Goal: Task Accomplishment & Management: Use online tool/utility

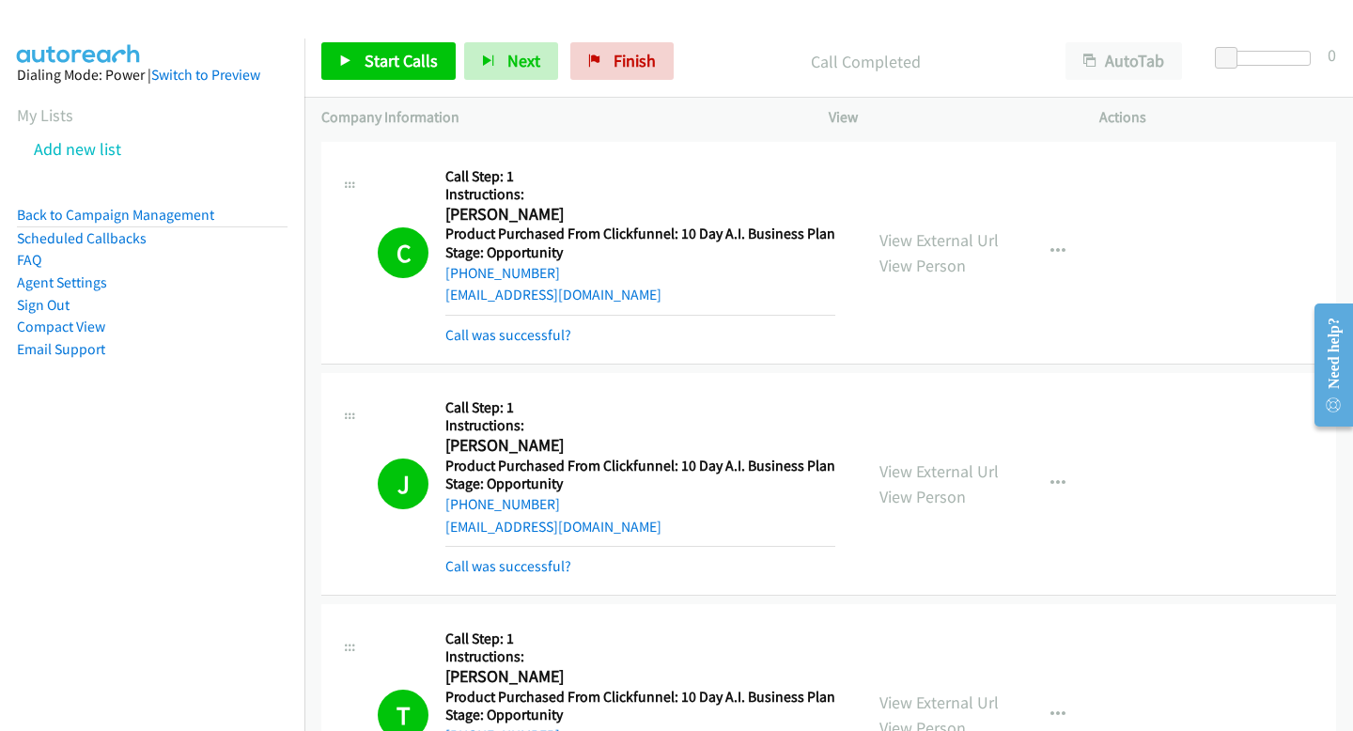
scroll to position [24464, 0]
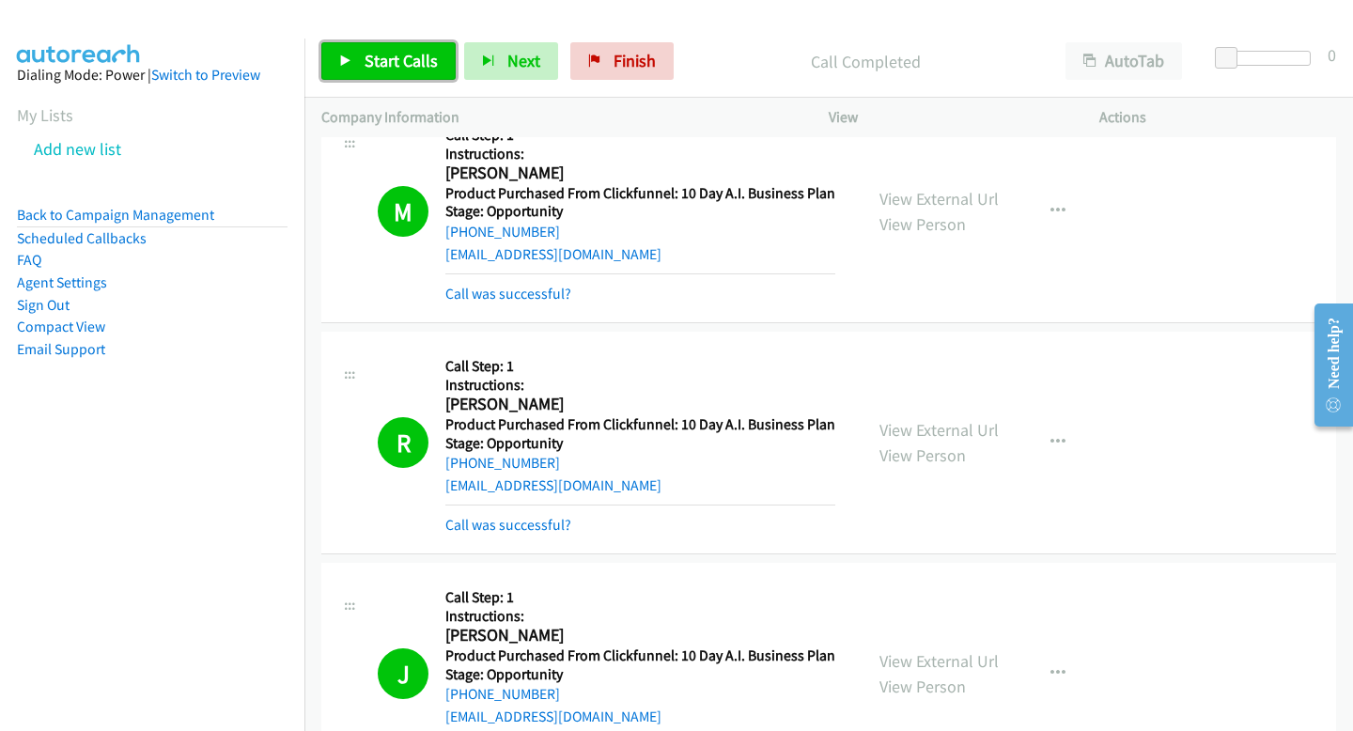
click at [379, 68] on span "Start Calls" at bounding box center [401, 61] width 73 height 22
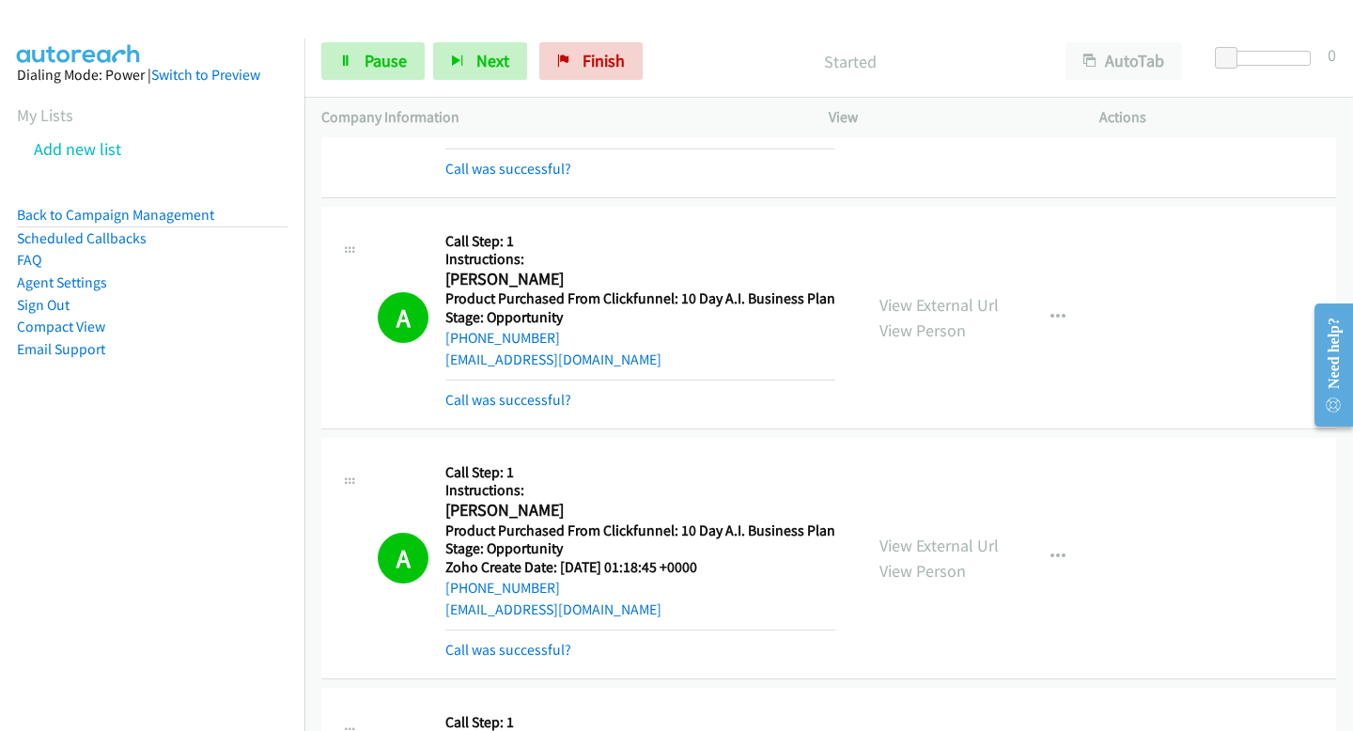
drag, startPoint x: 557, startPoint y: 443, endPoint x: 776, endPoint y: 730, distance: 361.4
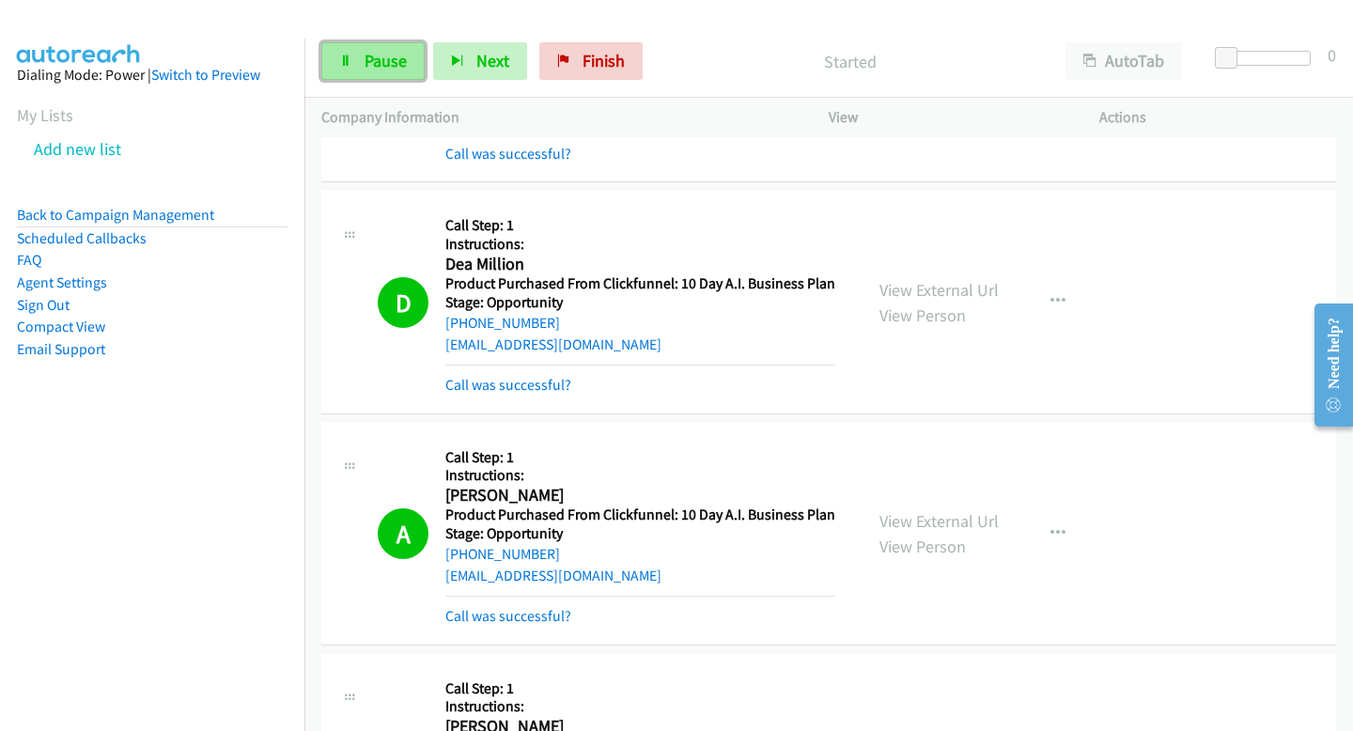
click at [335, 61] on link "Pause" at bounding box center [372, 61] width 103 height 38
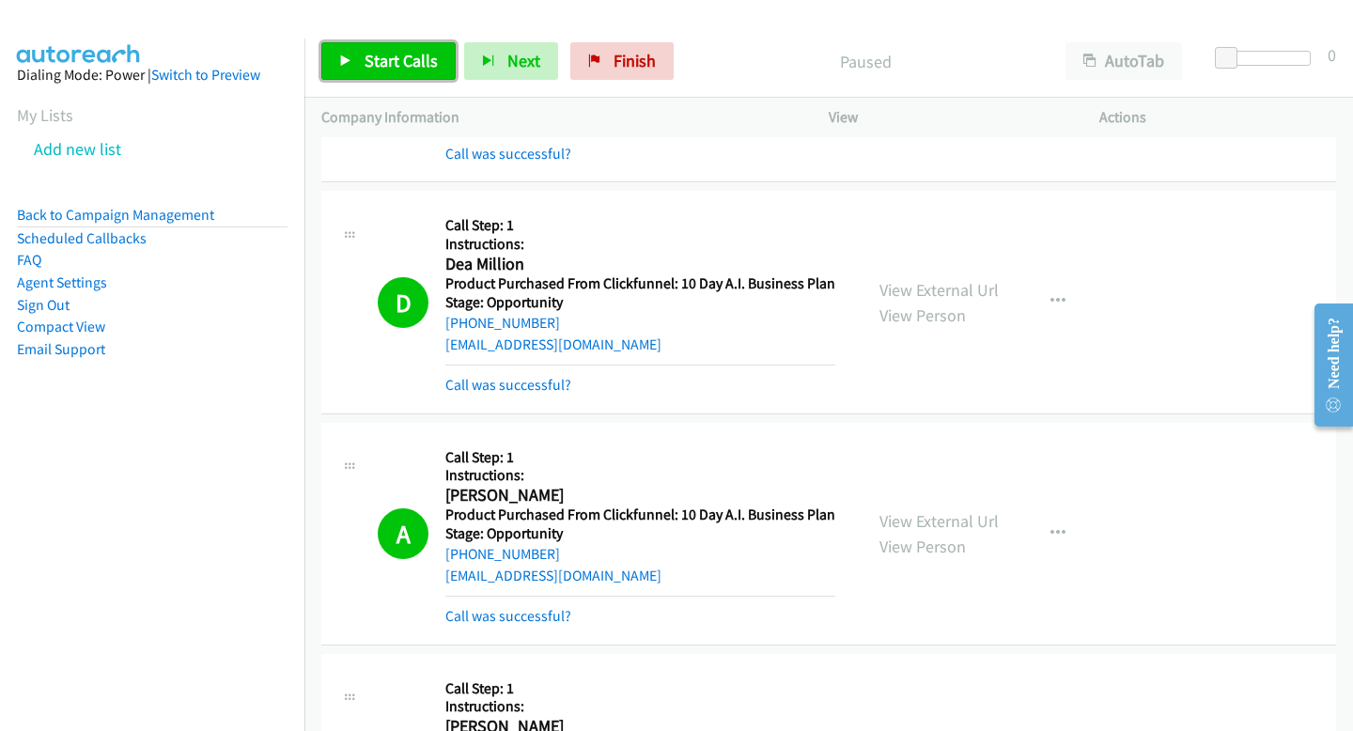
click at [331, 67] on link "Start Calls" at bounding box center [388, 61] width 134 height 38
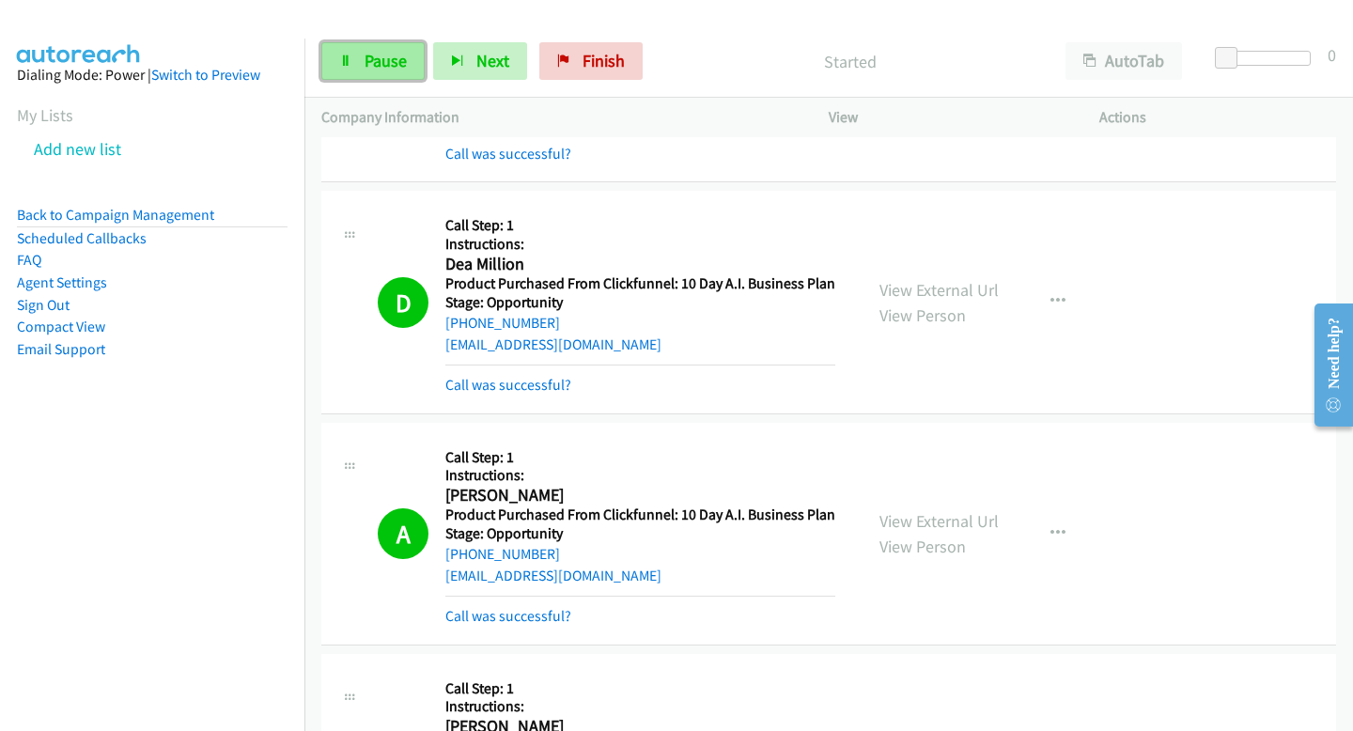
click at [335, 67] on link "Pause" at bounding box center [372, 61] width 103 height 38
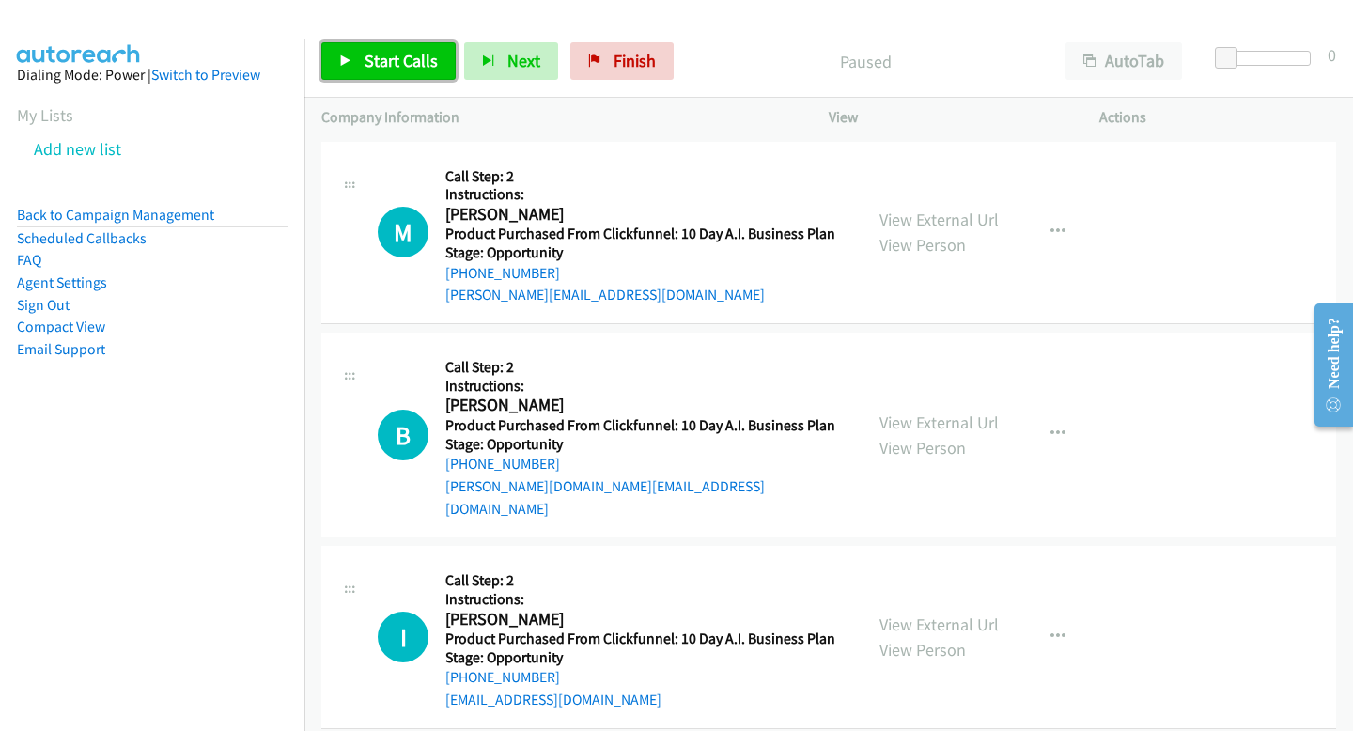
click at [388, 65] on span "Start Calls" at bounding box center [401, 61] width 73 height 22
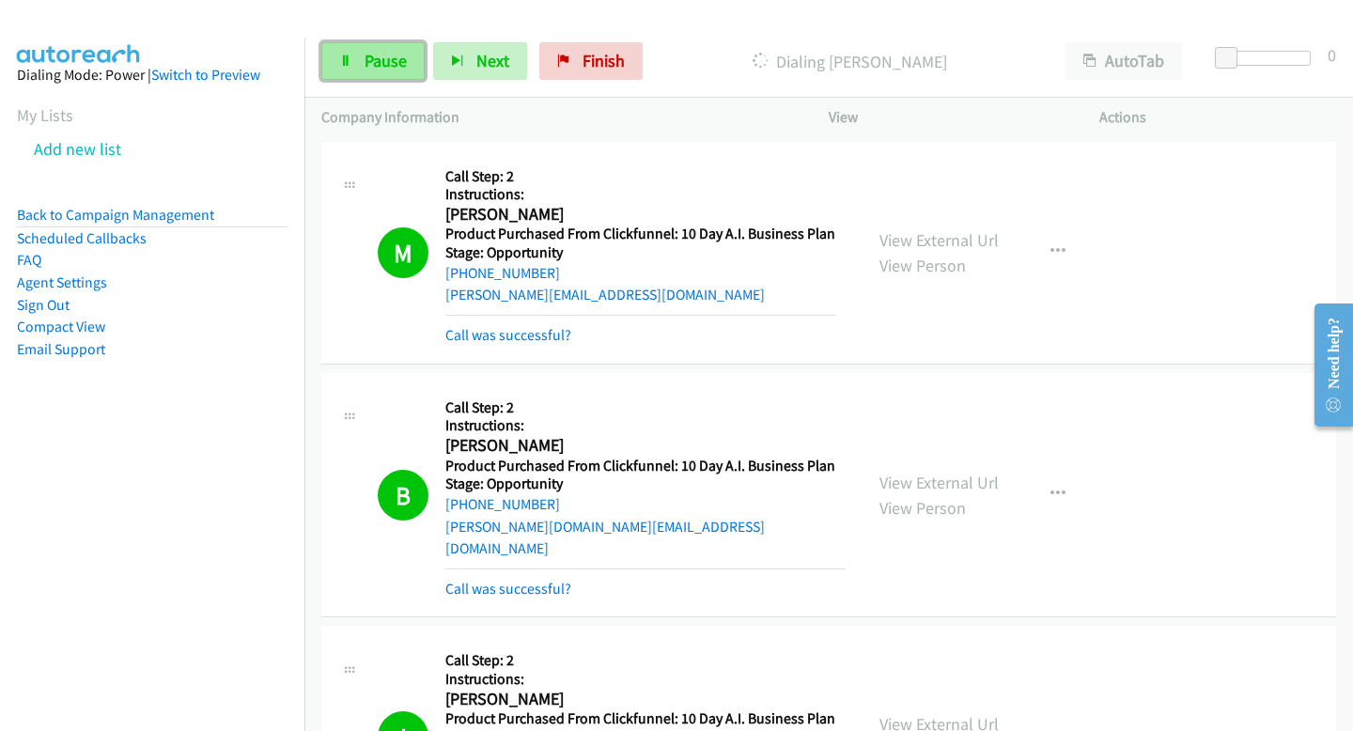
click at [365, 54] on span "Pause" at bounding box center [386, 61] width 42 height 22
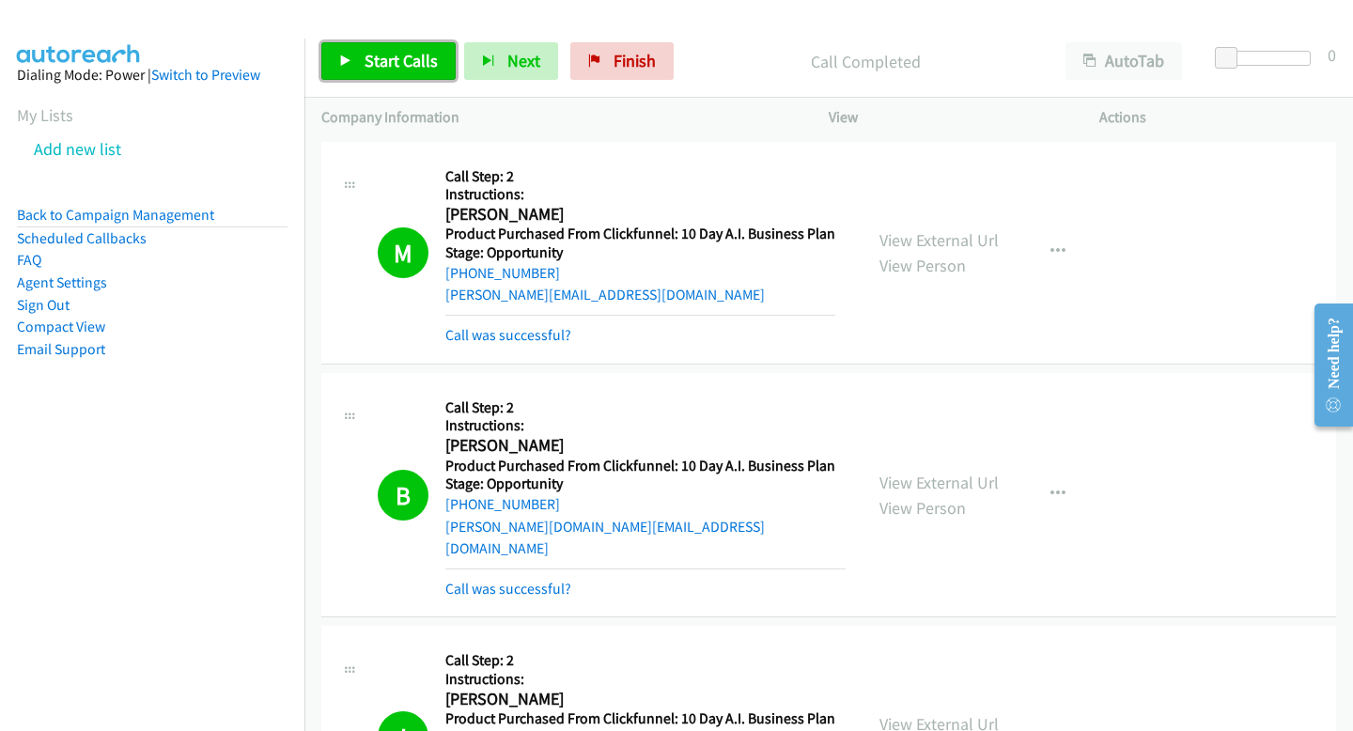
click at [419, 74] on link "Start Calls" at bounding box center [388, 61] width 134 height 38
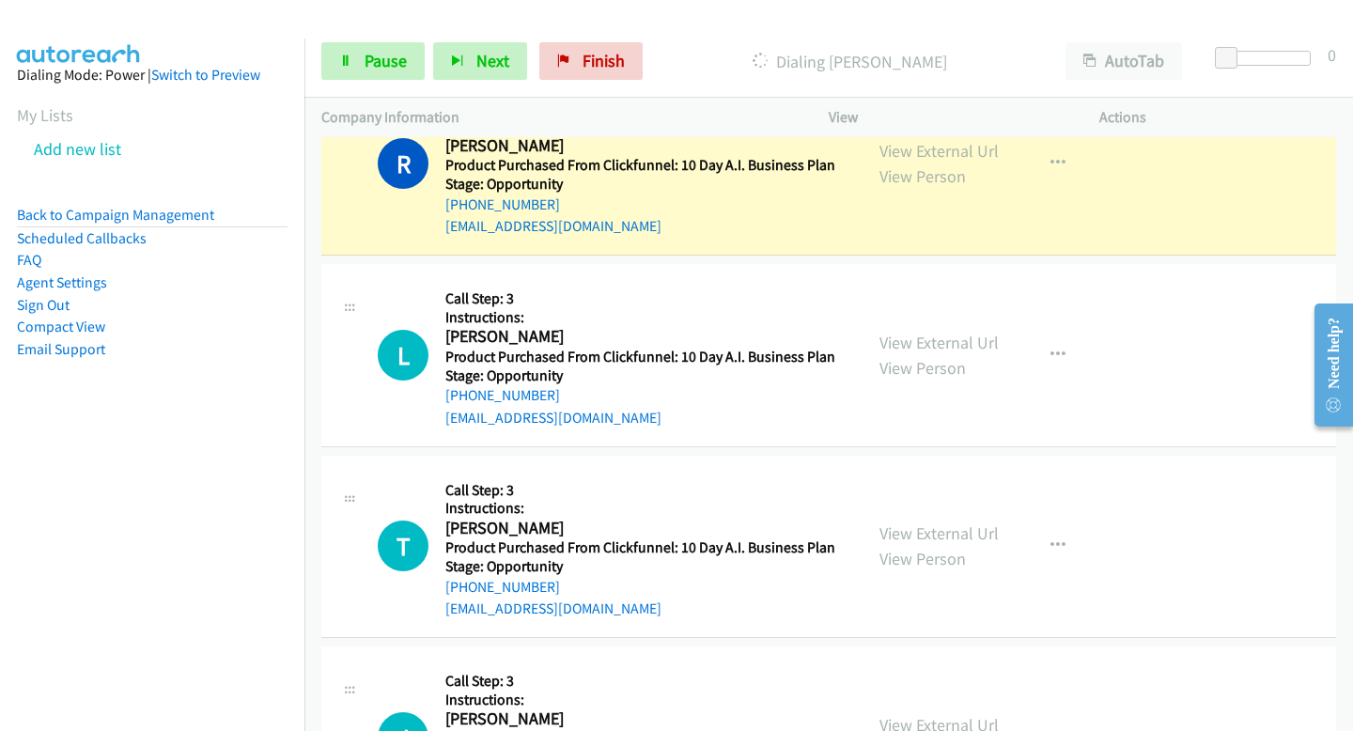
scroll to position [3324, 0]
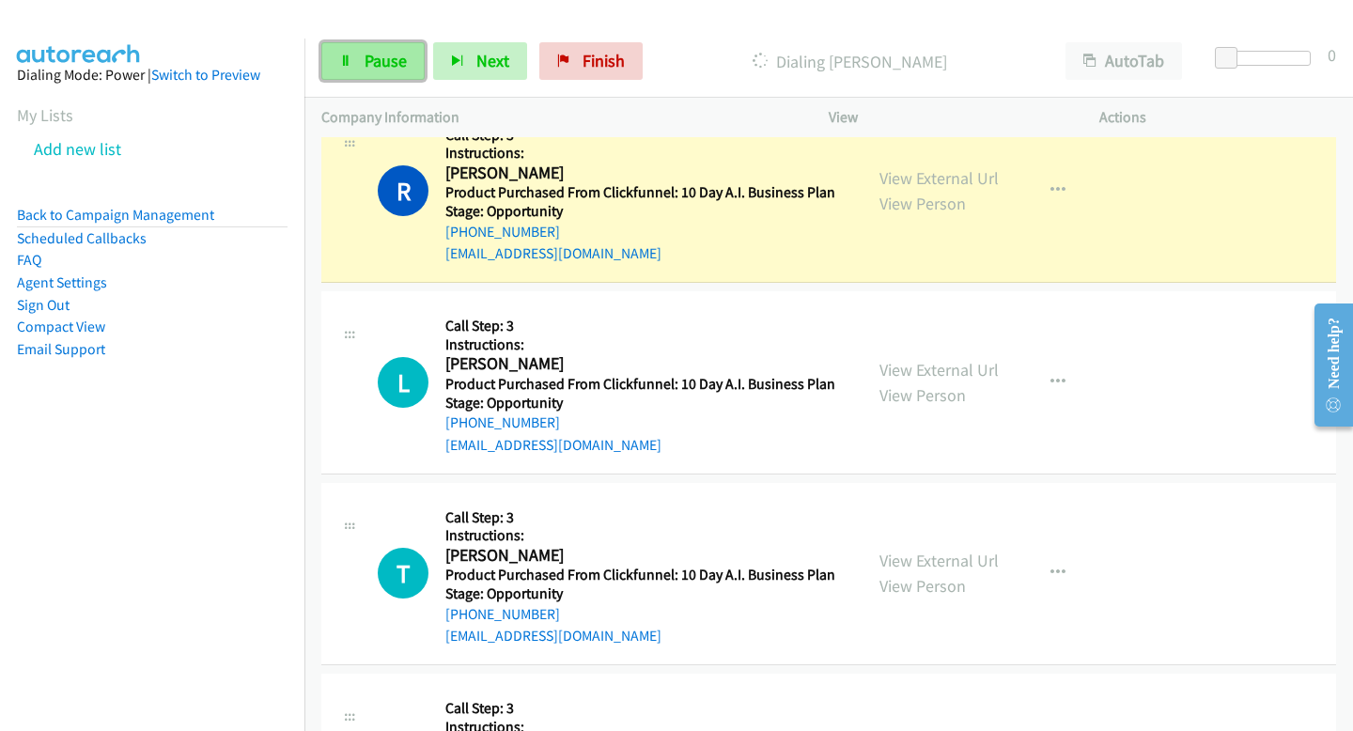
click at [366, 45] on link "Pause" at bounding box center [372, 61] width 103 height 38
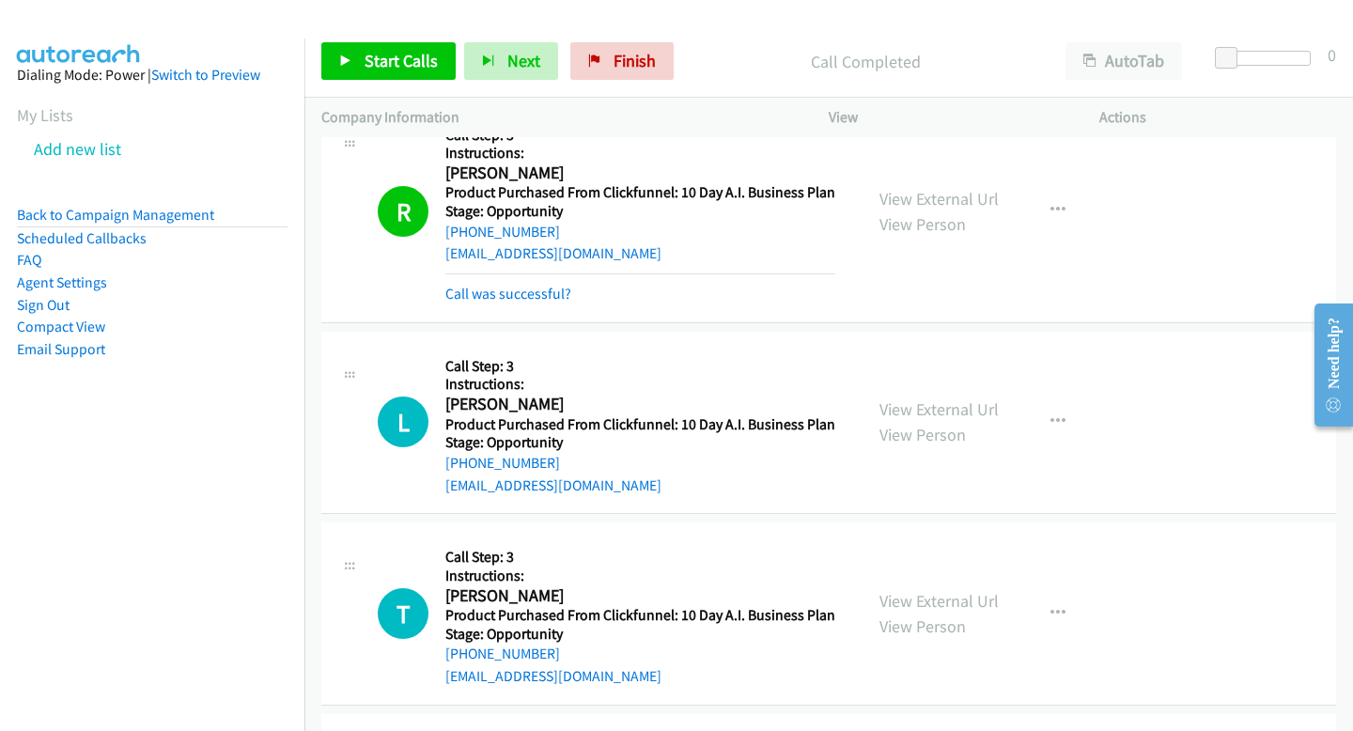
scroll to position [3343, 0]
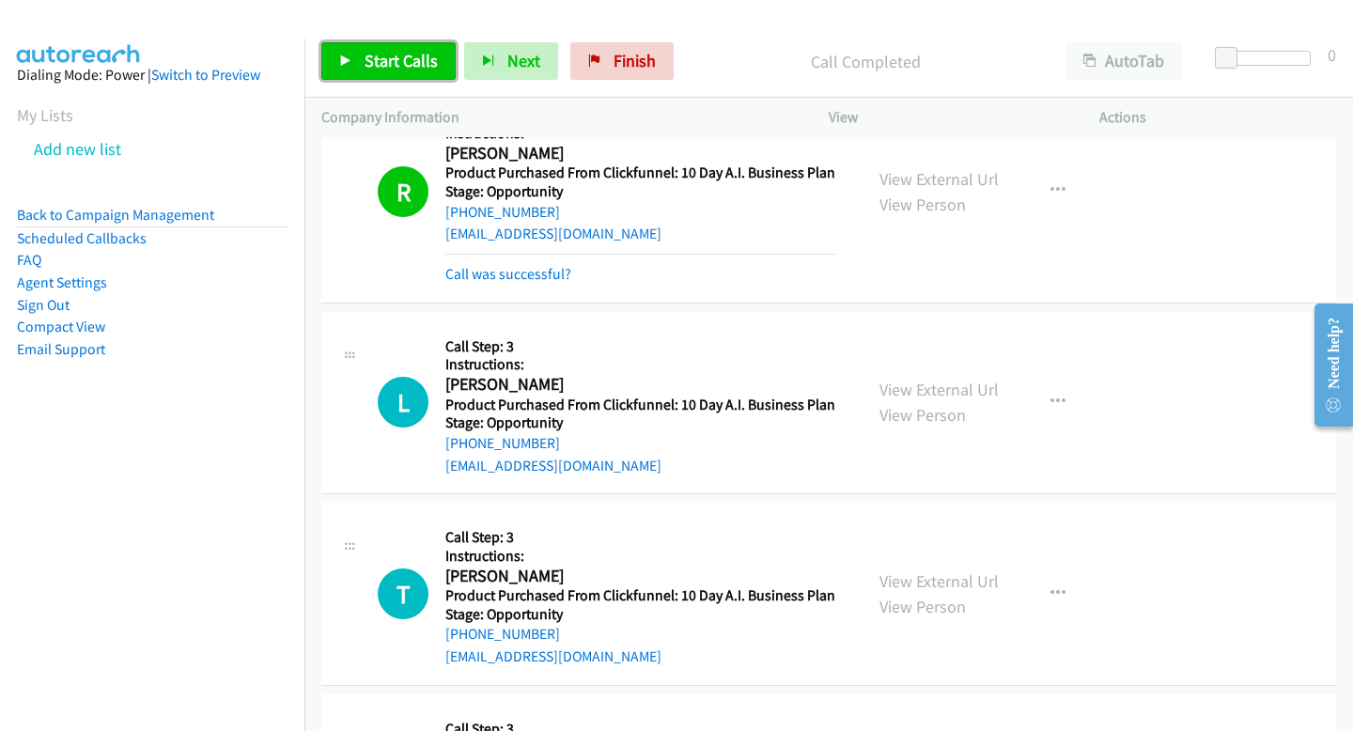
click at [399, 62] on span "Start Calls" at bounding box center [401, 61] width 73 height 22
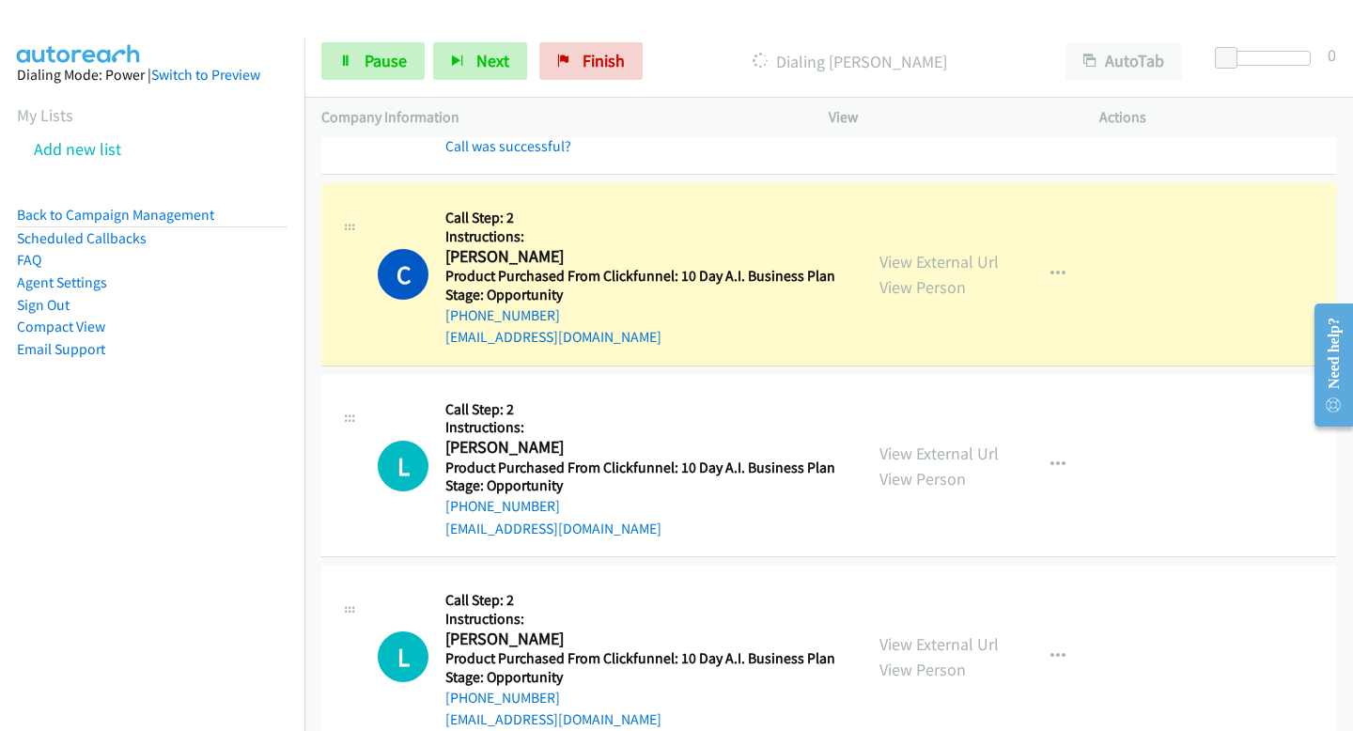
scroll to position [10162, 0]
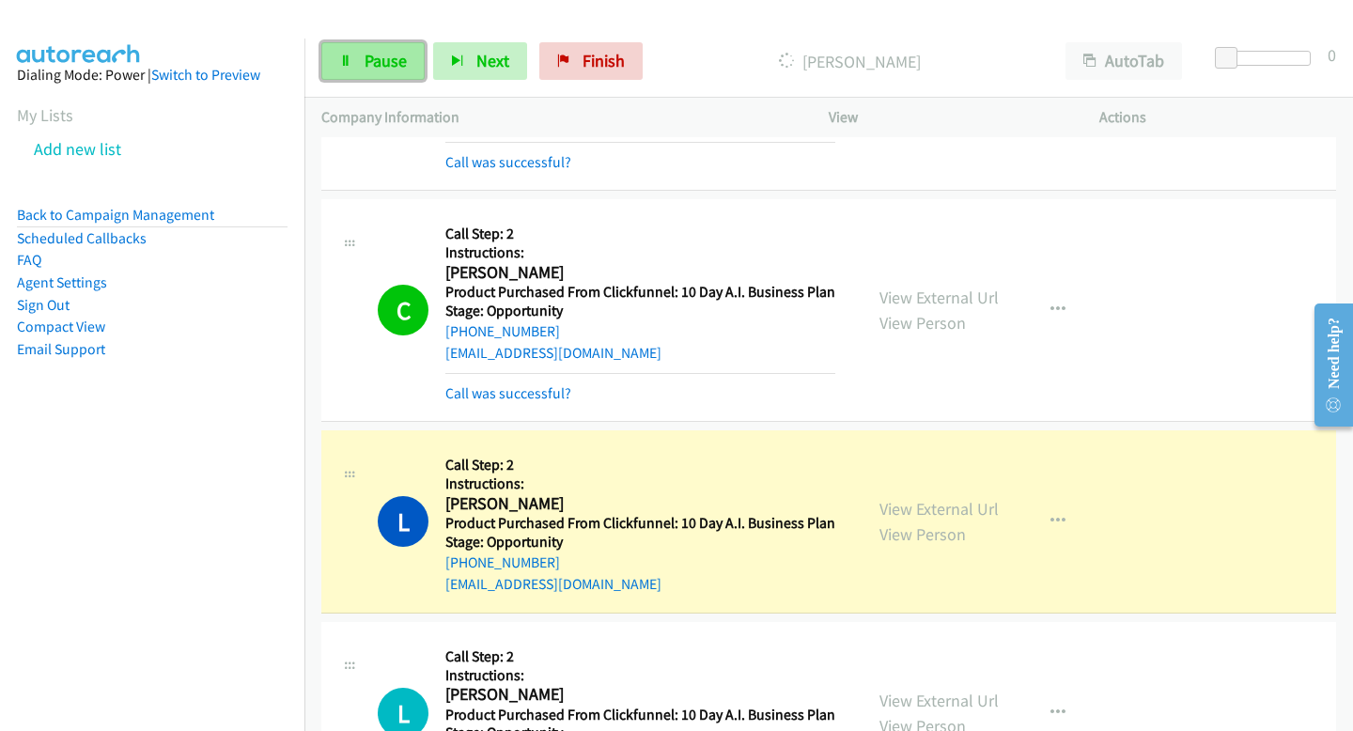
click at [365, 70] on span "Pause" at bounding box center [386, 61] width 42 height 22
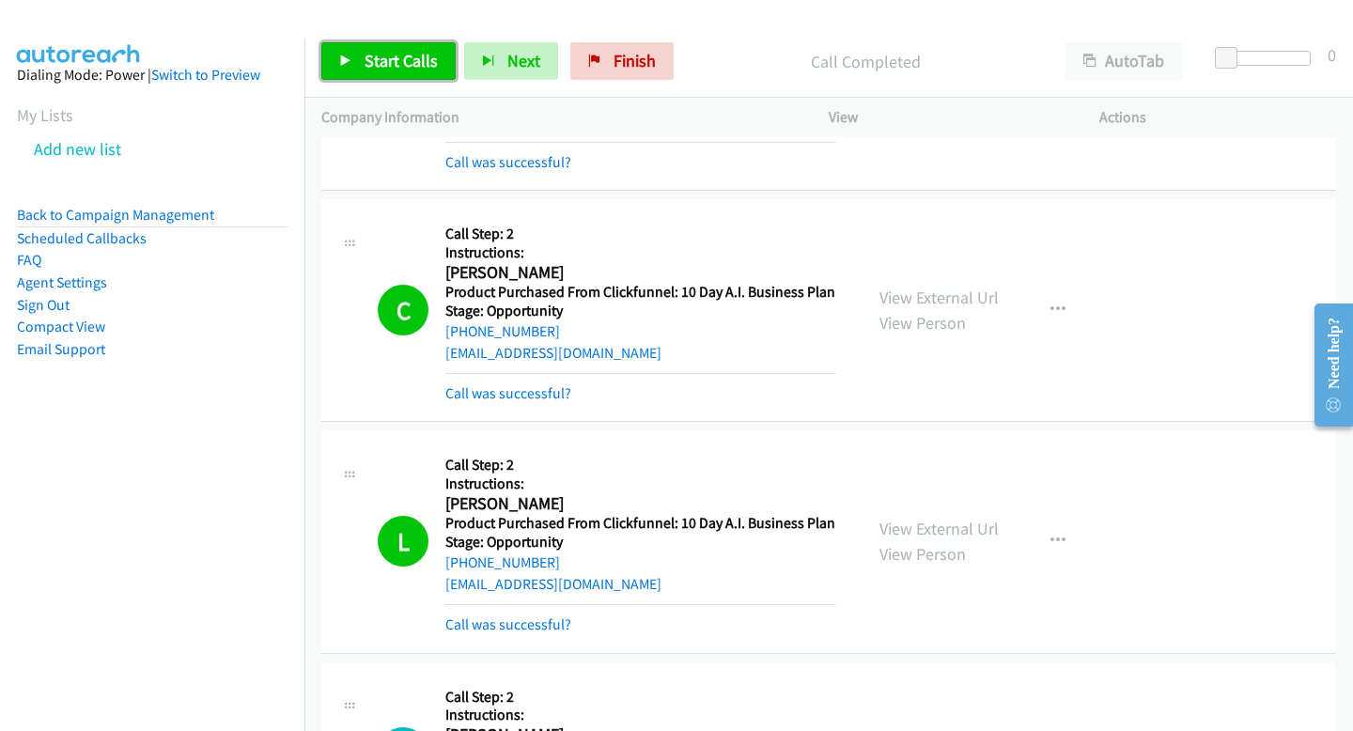
click at [376, 58] on span "Start Calls" at bounding box center [401, 61] width 73 height 22
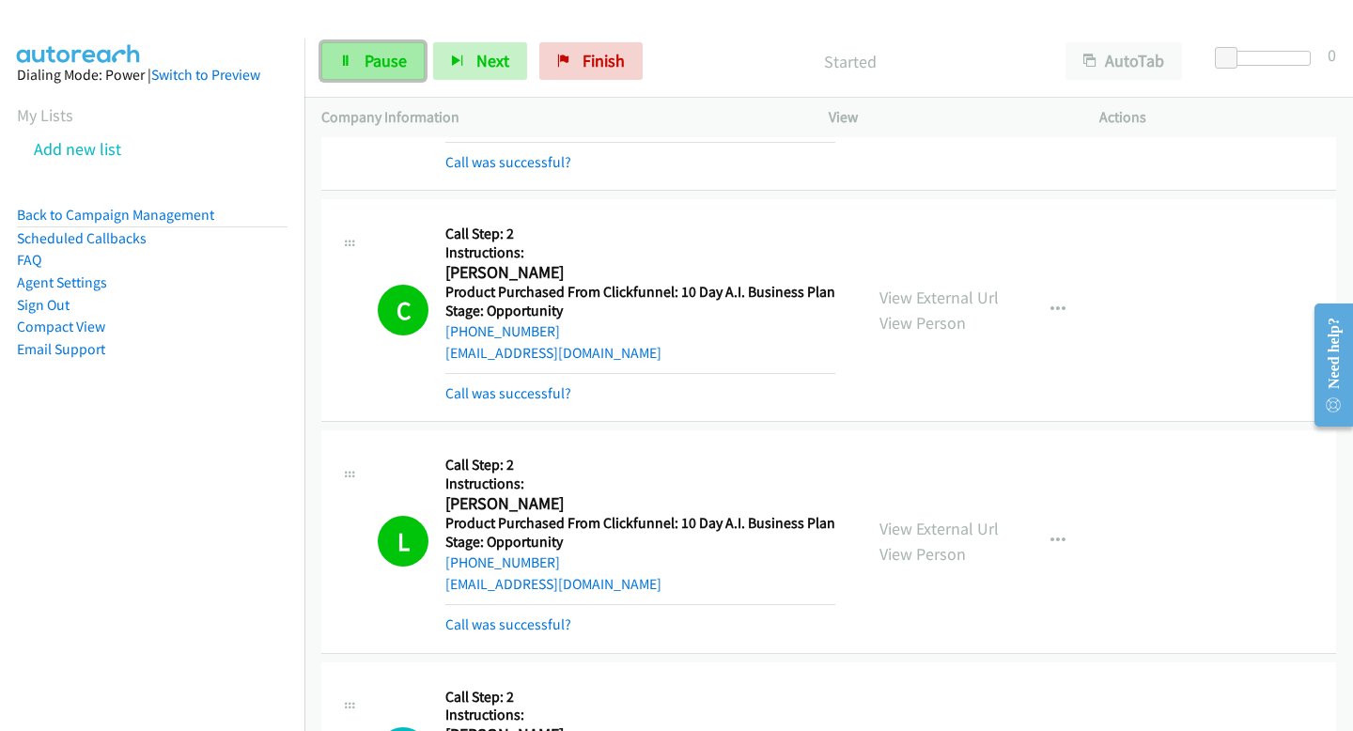
click at [381, 78] on link "Pause" at bounding box center [372, 61] width 103 height 38
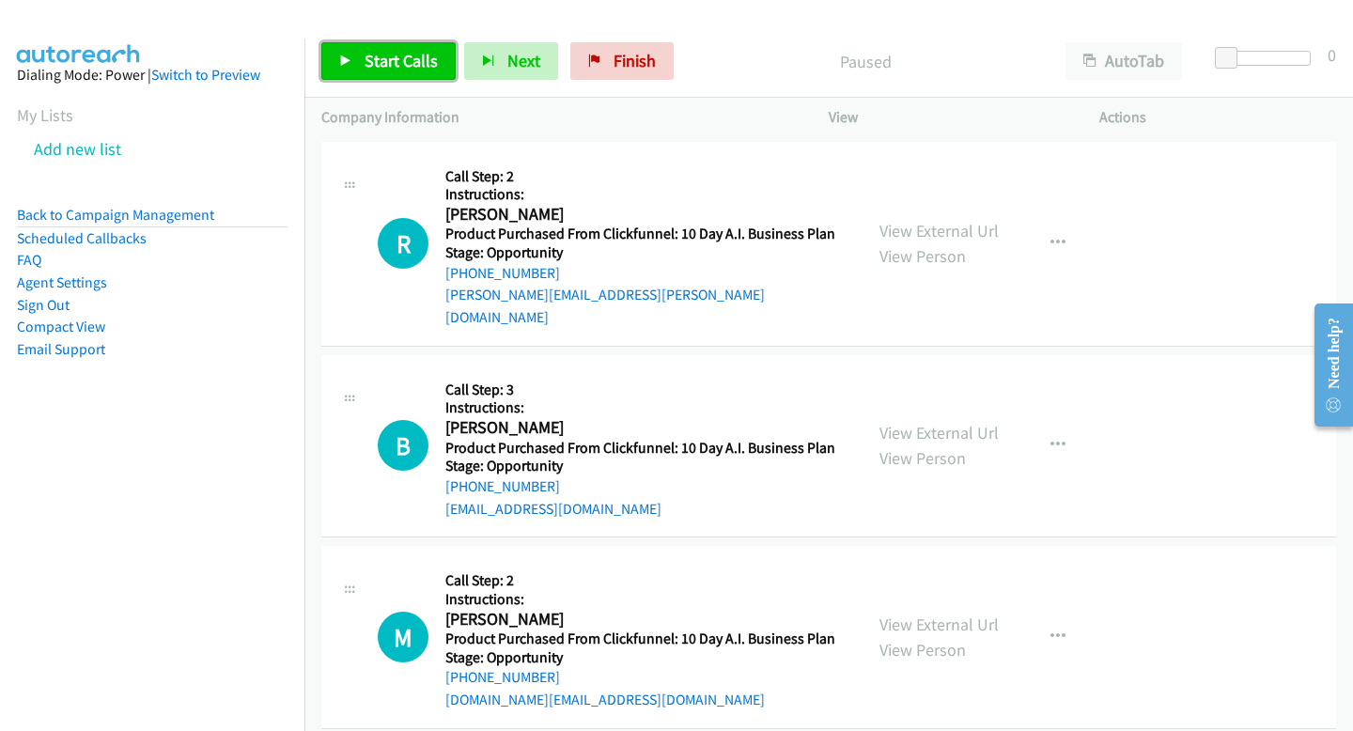
click at [404, 60] on span "Start Calls" at bounding box center [401, 61] width 73 height 22
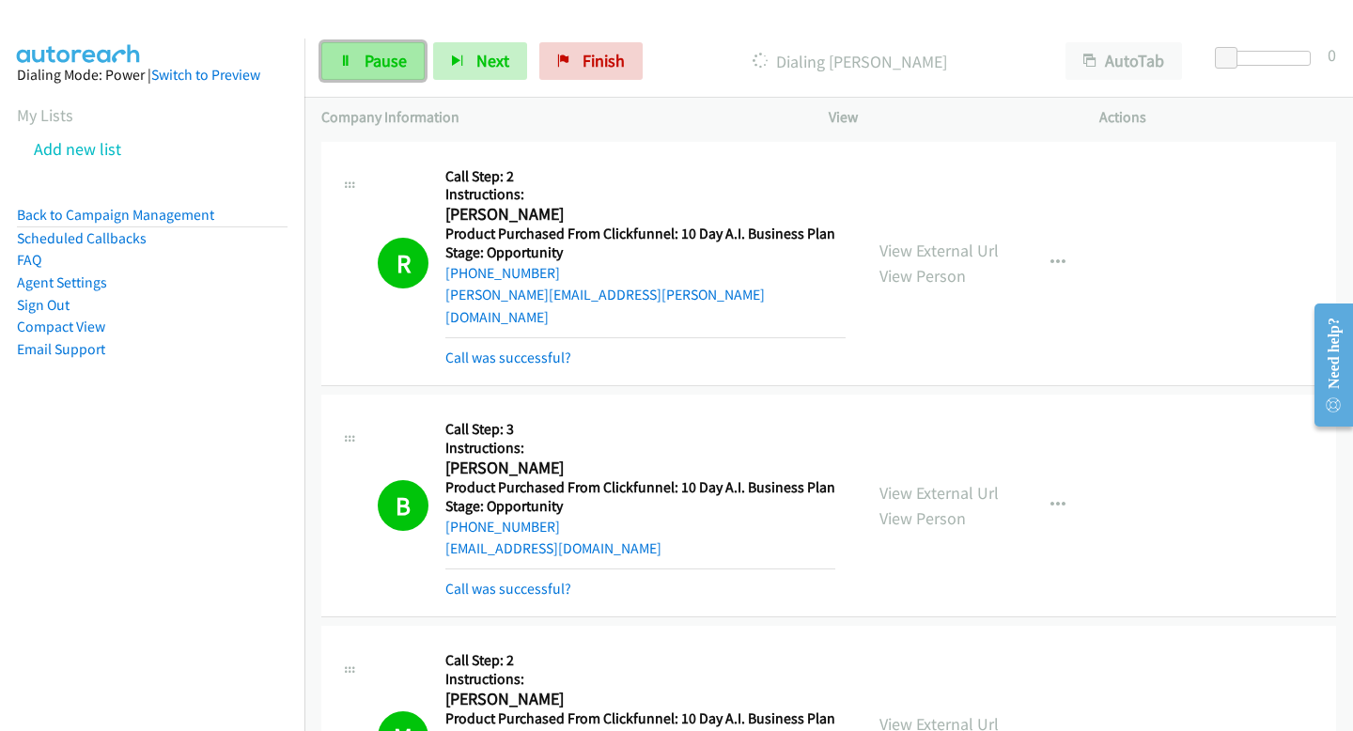
click at [389, 76] on link "Pause" at bounding box center [372, 61] width 103 height 38
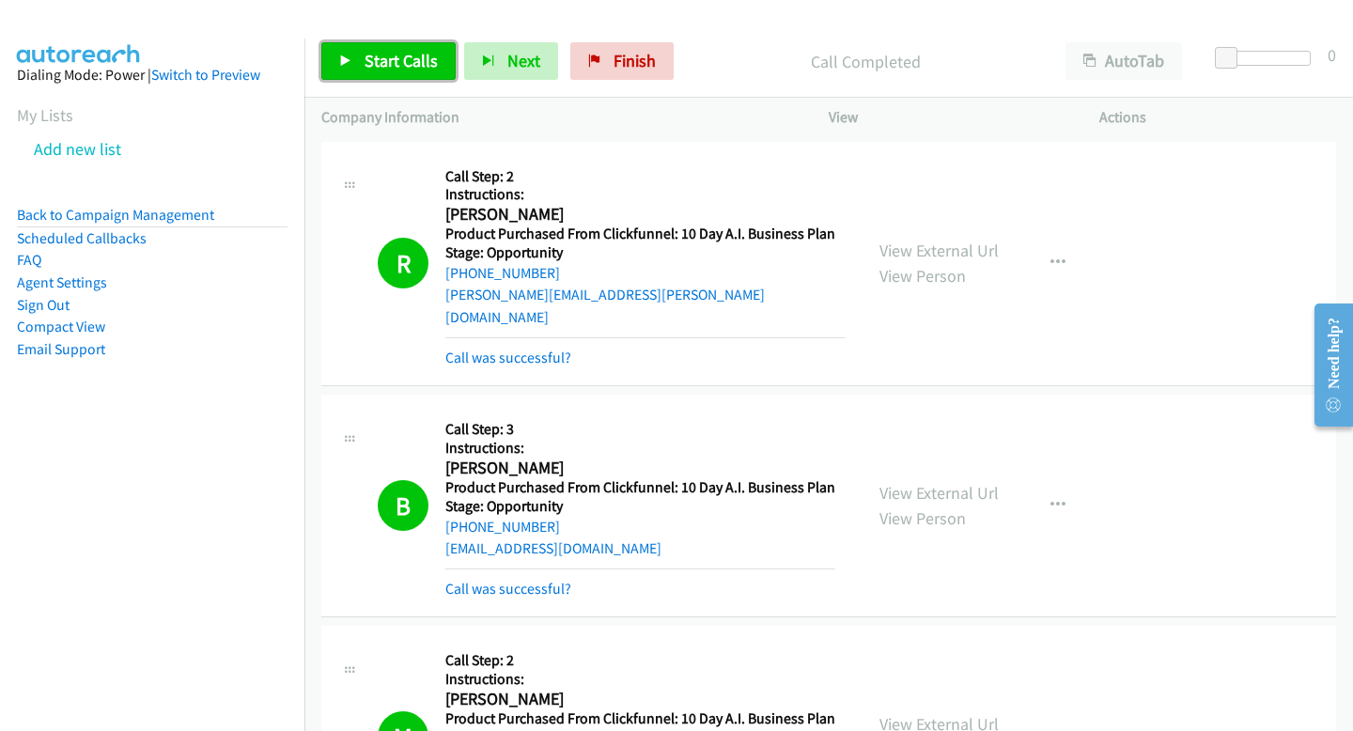
click at [400, 79] on link "Start Calls" at bounding box center [388, 61] width 134 height 38
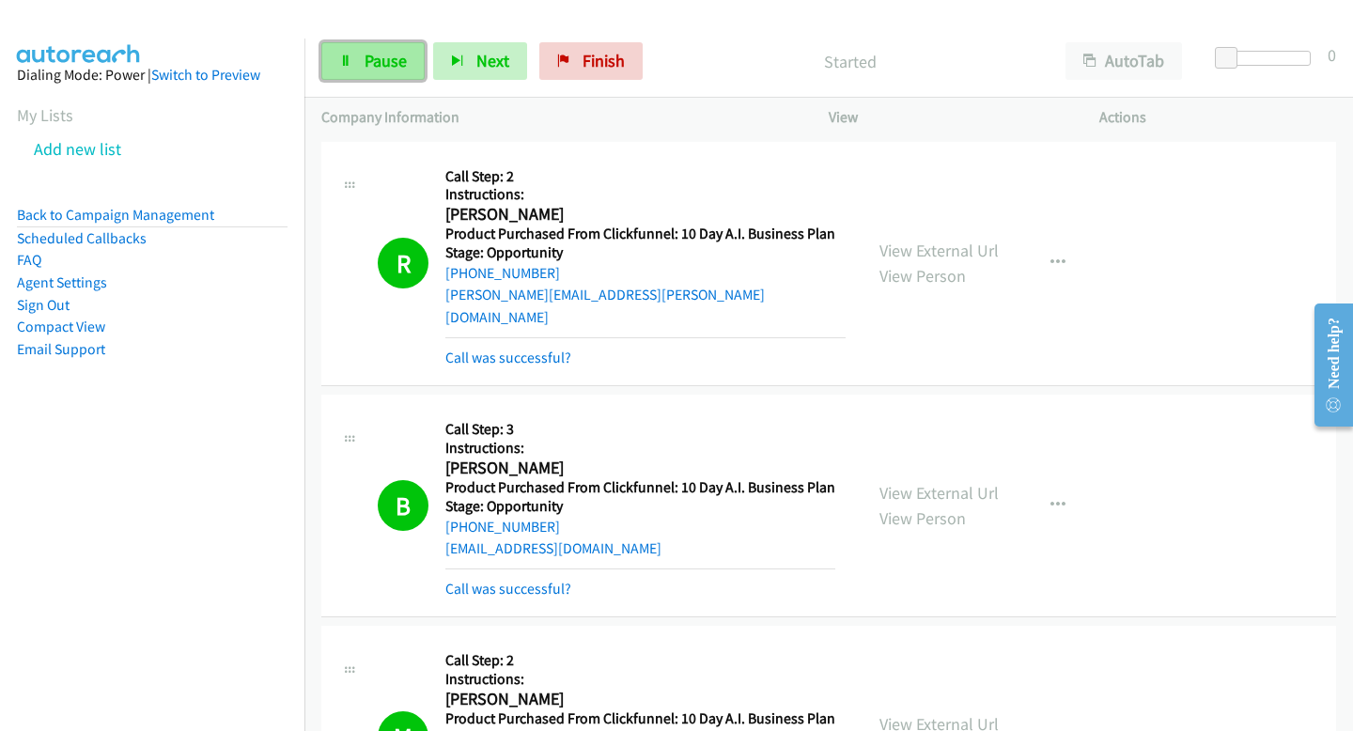
click at [356, 58] on link "Pause" at bounding box center [372, 61] width 103 height 38
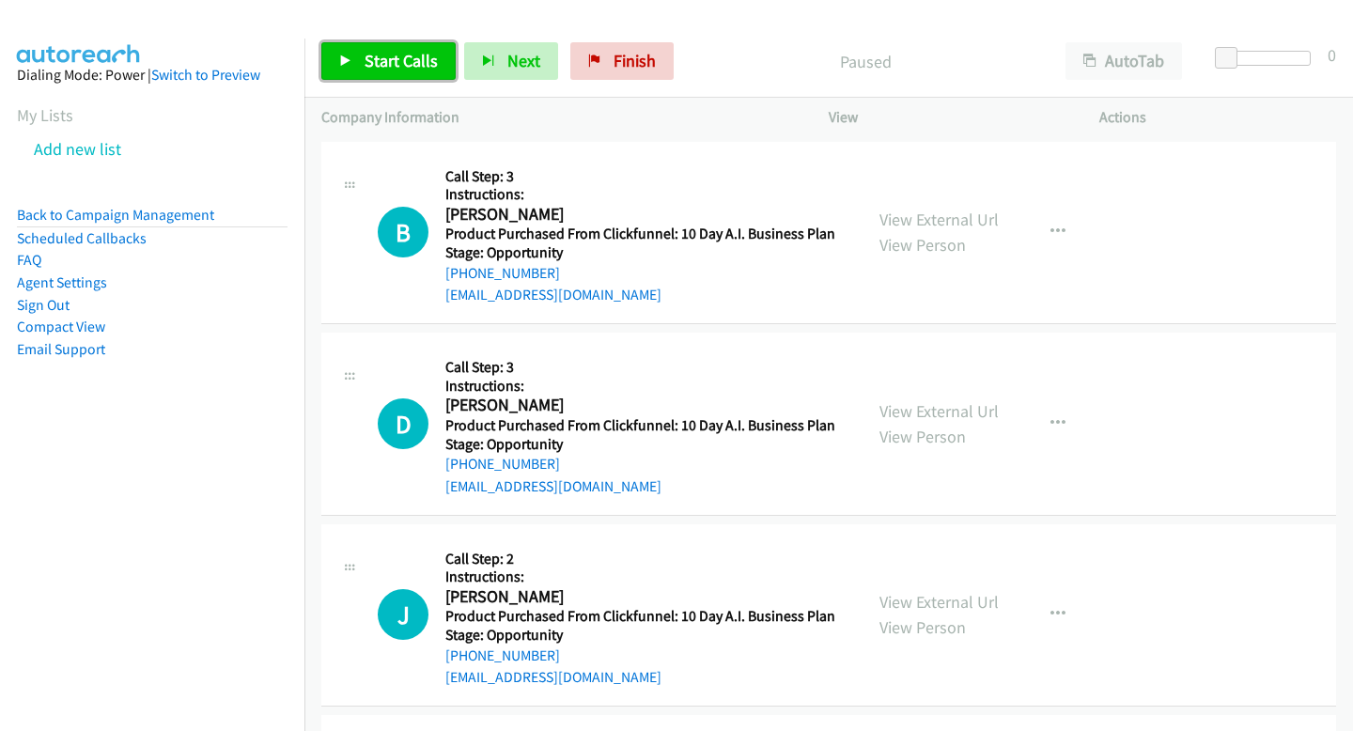
click at [344, 56] on icon at bounding box center [345, 61] width 13 height 13
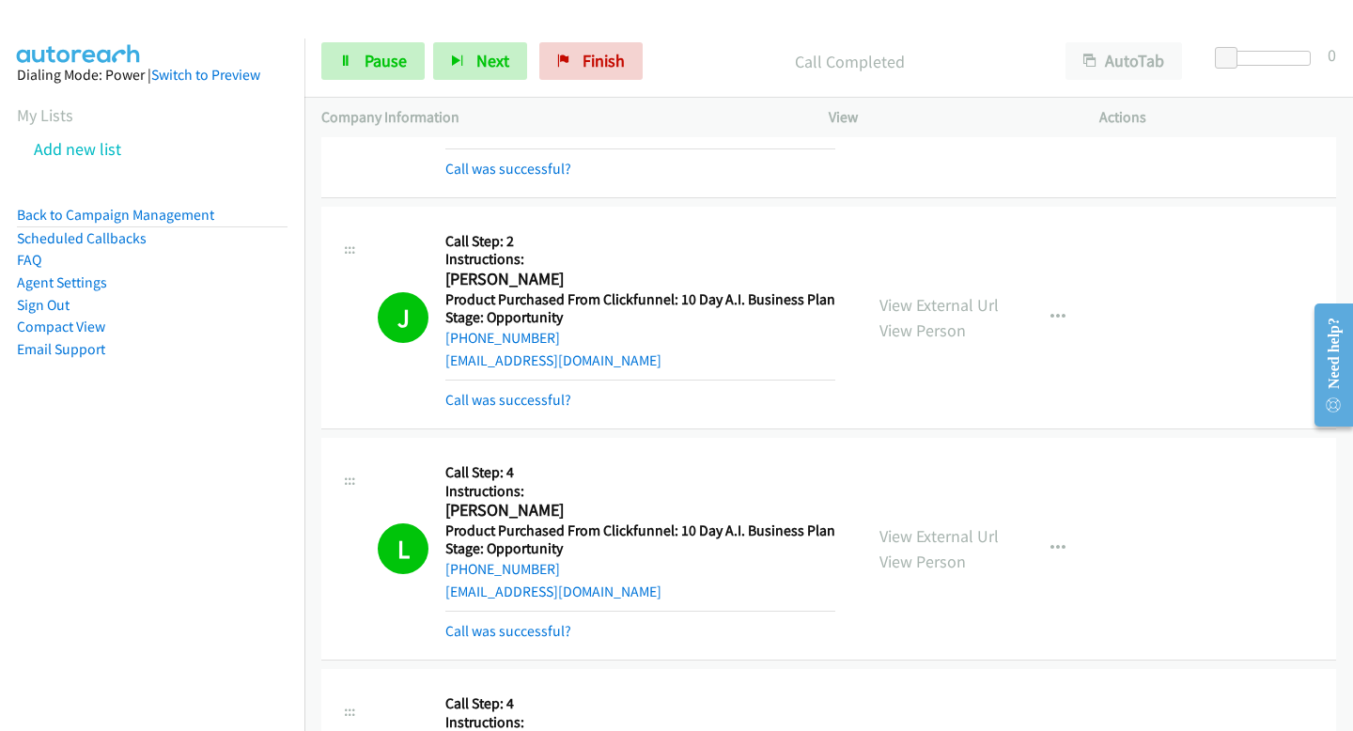
scroll to position [402, 0]
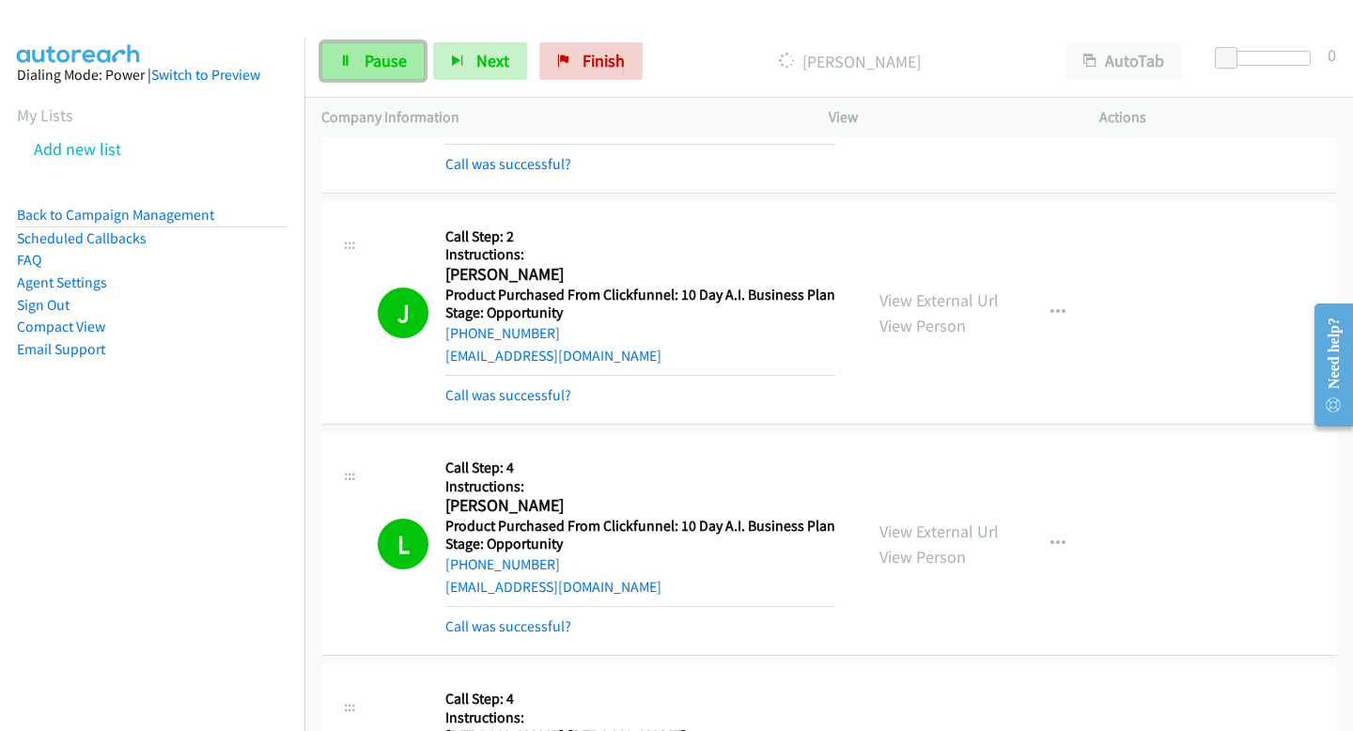
click at [360, 49] on link "Pause" at bounding box center [372, 61] width 103 height 38
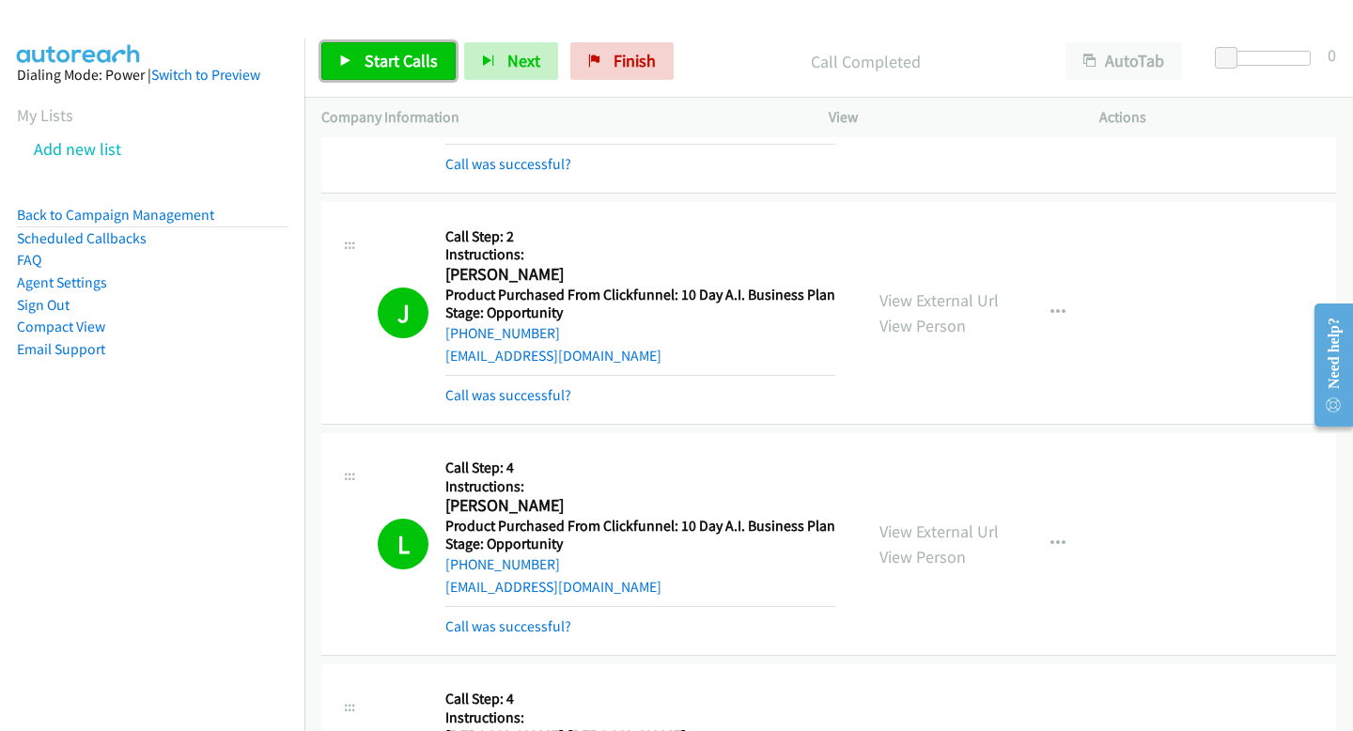
click at [407, 50] on span "Start Calls" at bounding box center [401, 61] width 73 height 22
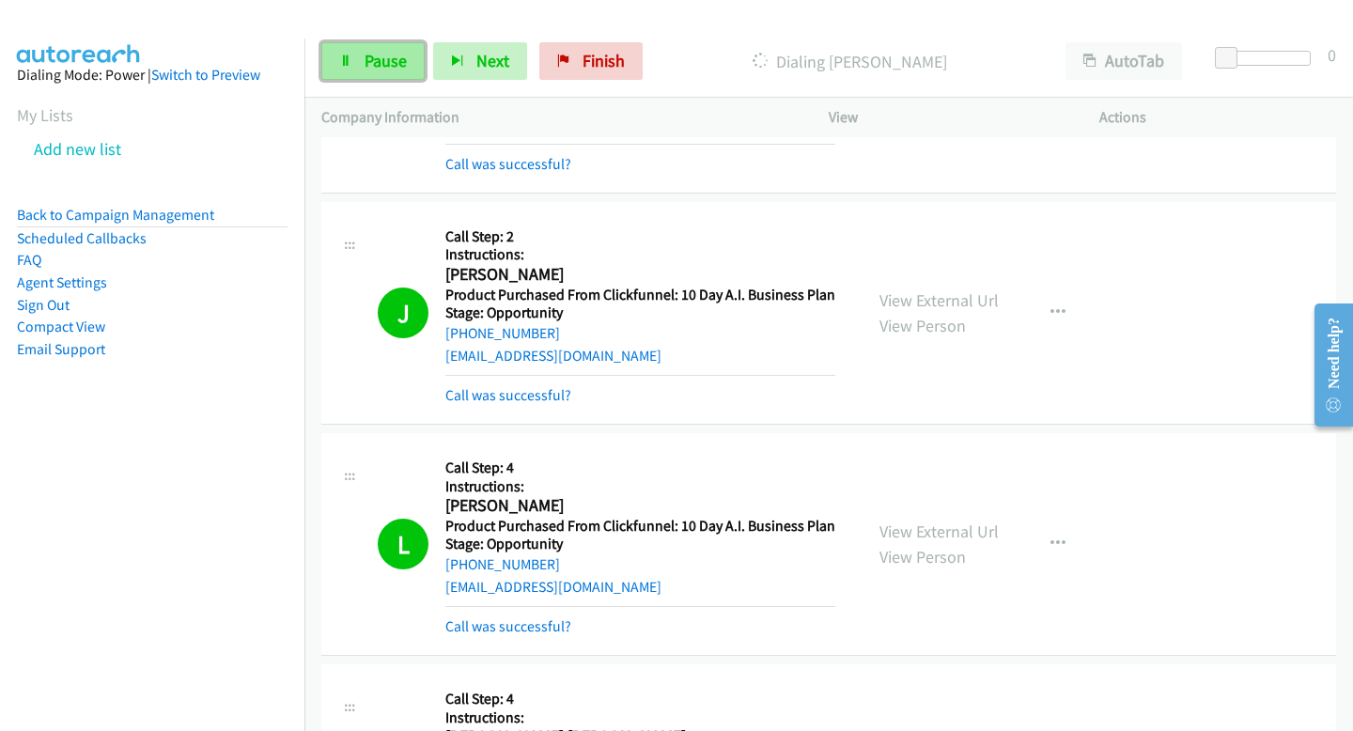
click at [408, 69] on link "Pause" at bounding box center [372, 61] width 103 height 38
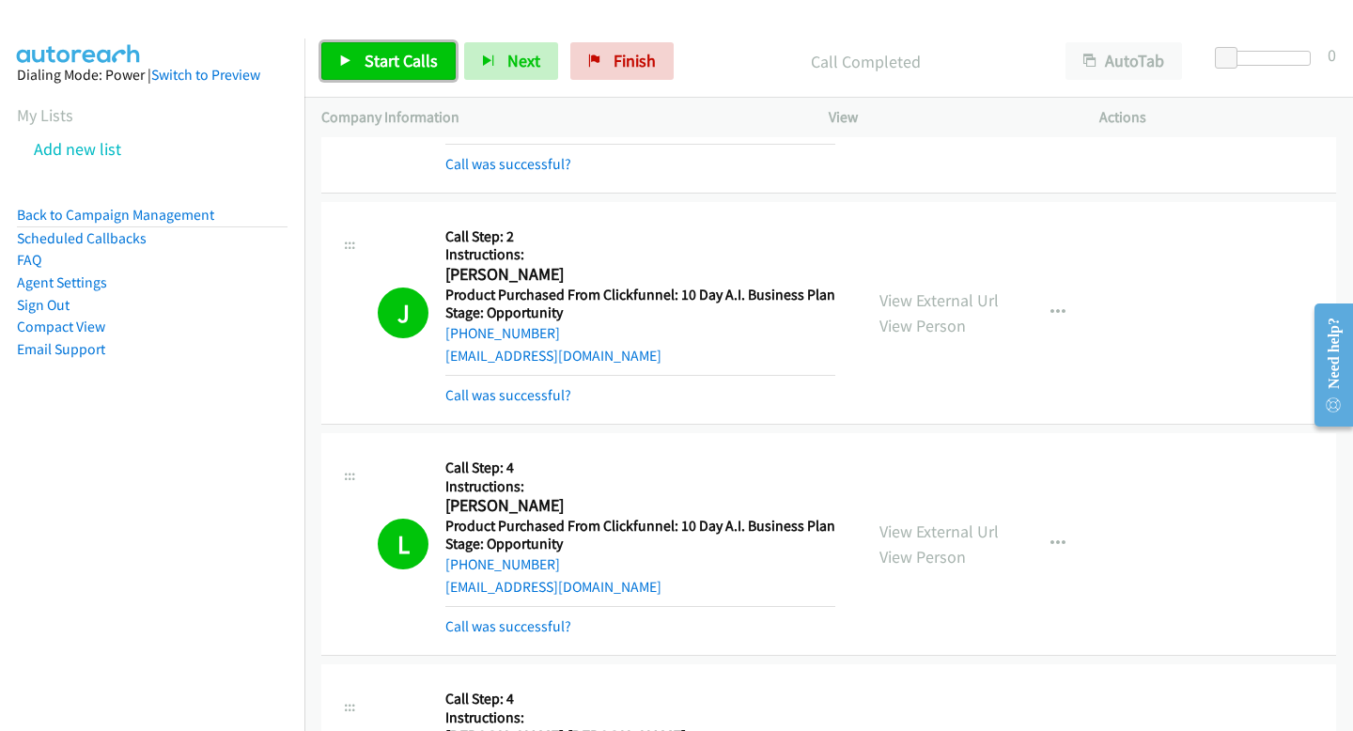
click at [427, 54] on span "Start Calls" at bounding box center [401, 61] width 73 height 22
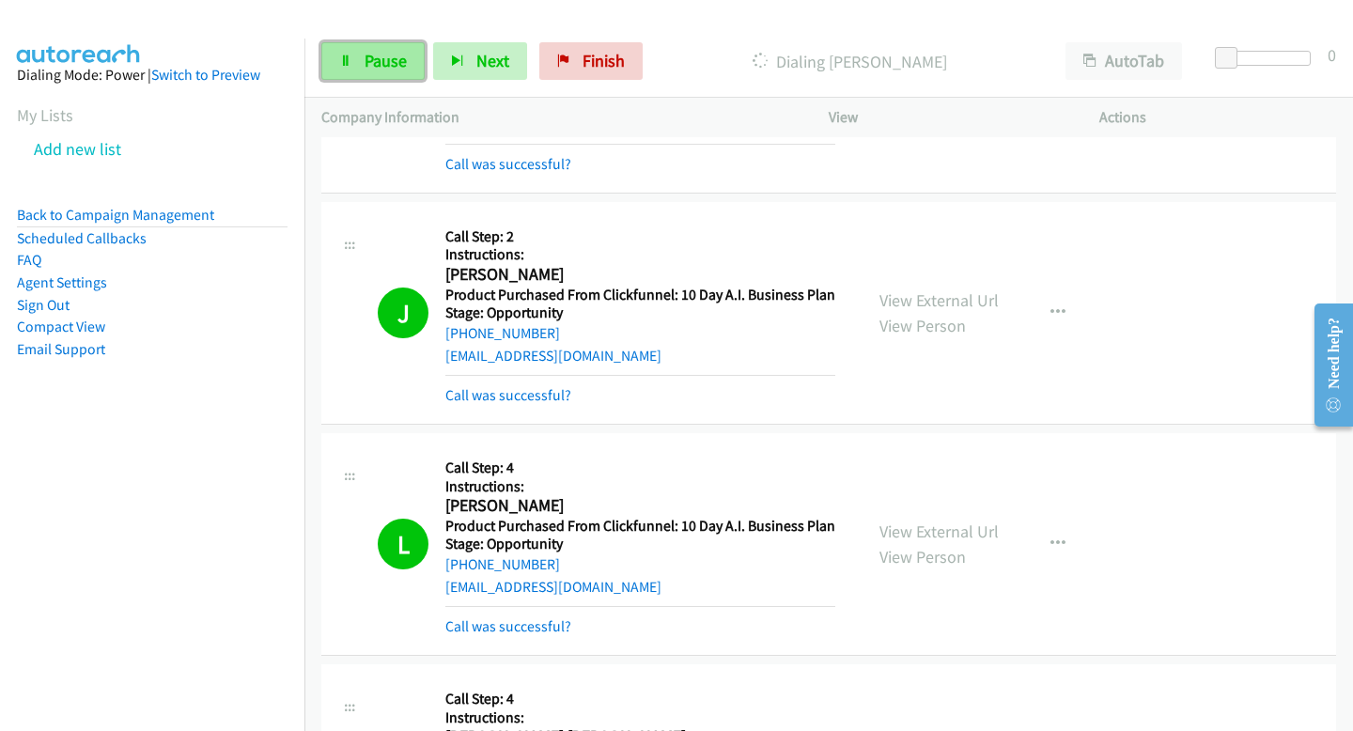
click at [359, 64] on link "Pause" at bounding box center [372, 61] width 103 height 38
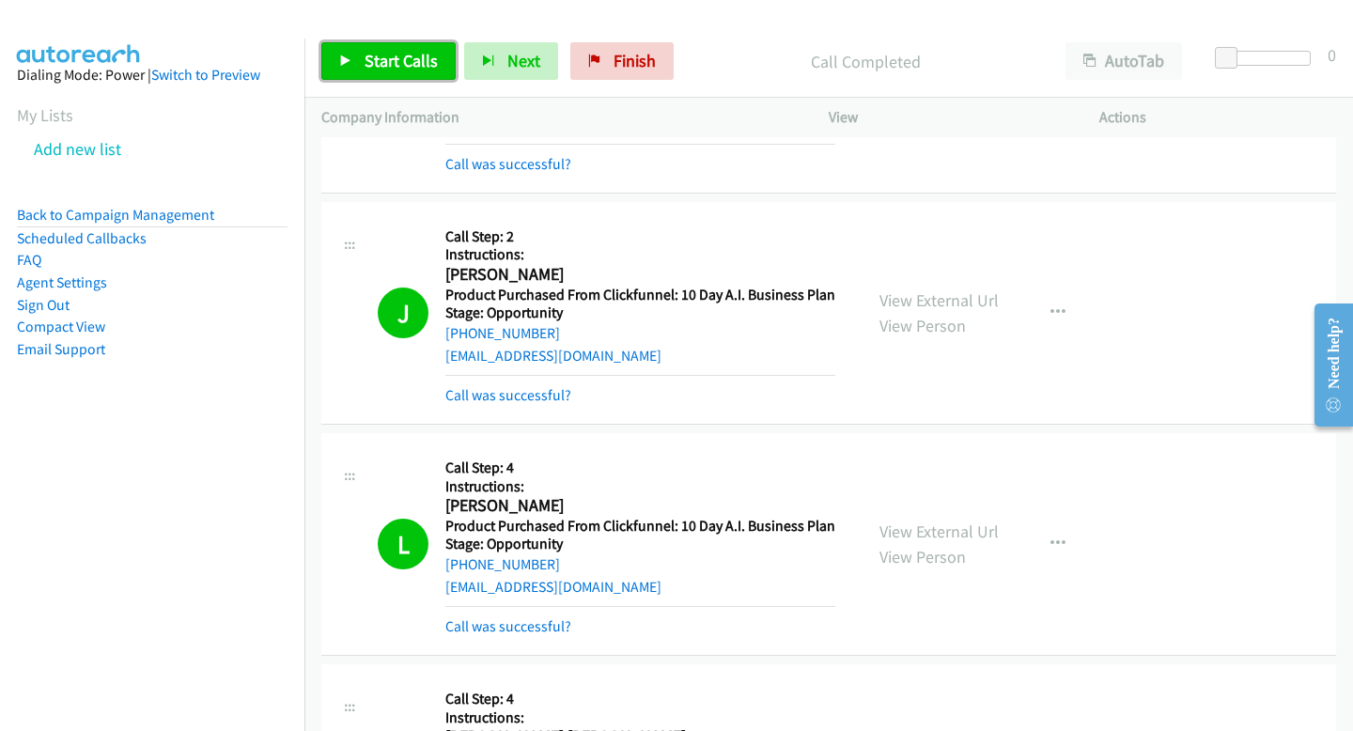
click at [350, 54] on link "Start Calls" at bounding box center [388, 61] width 134 height 38
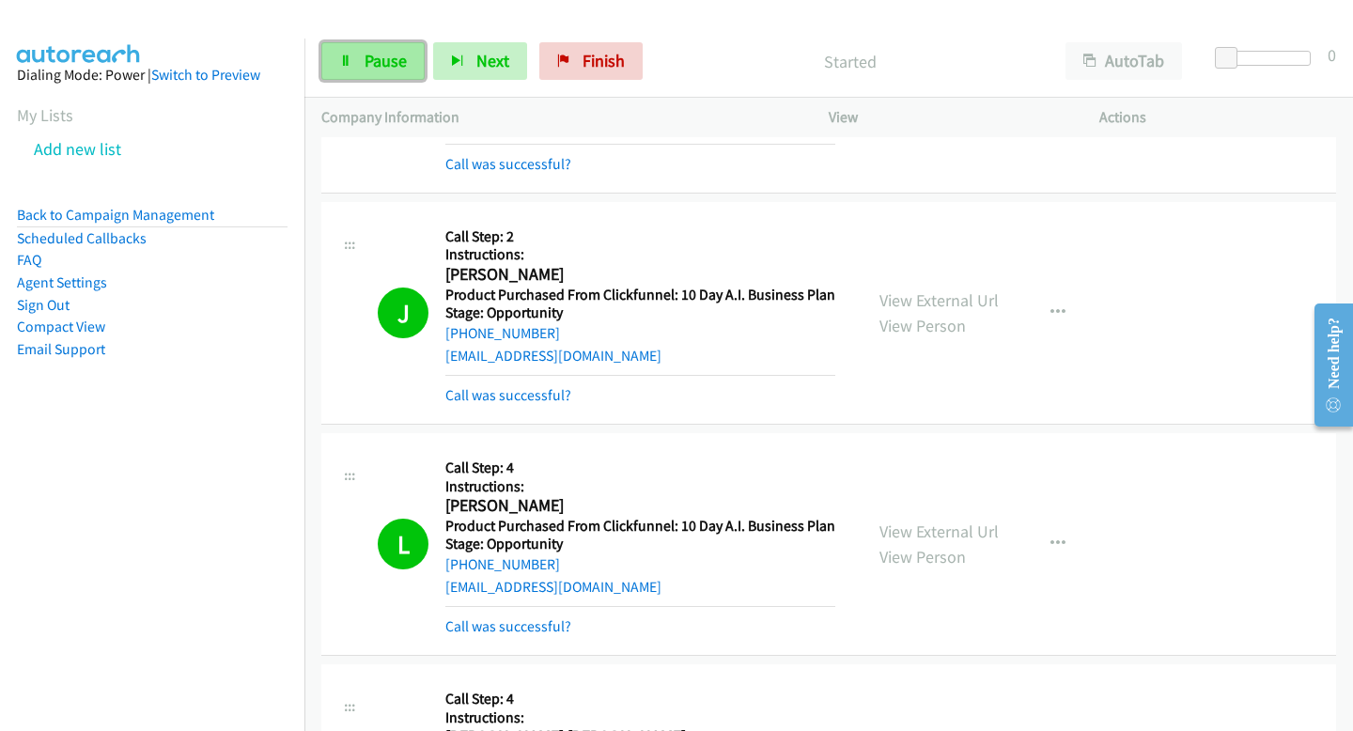
click at [368, 62] on span "Pause" at bounding box center [386, 61] width 42 height 22
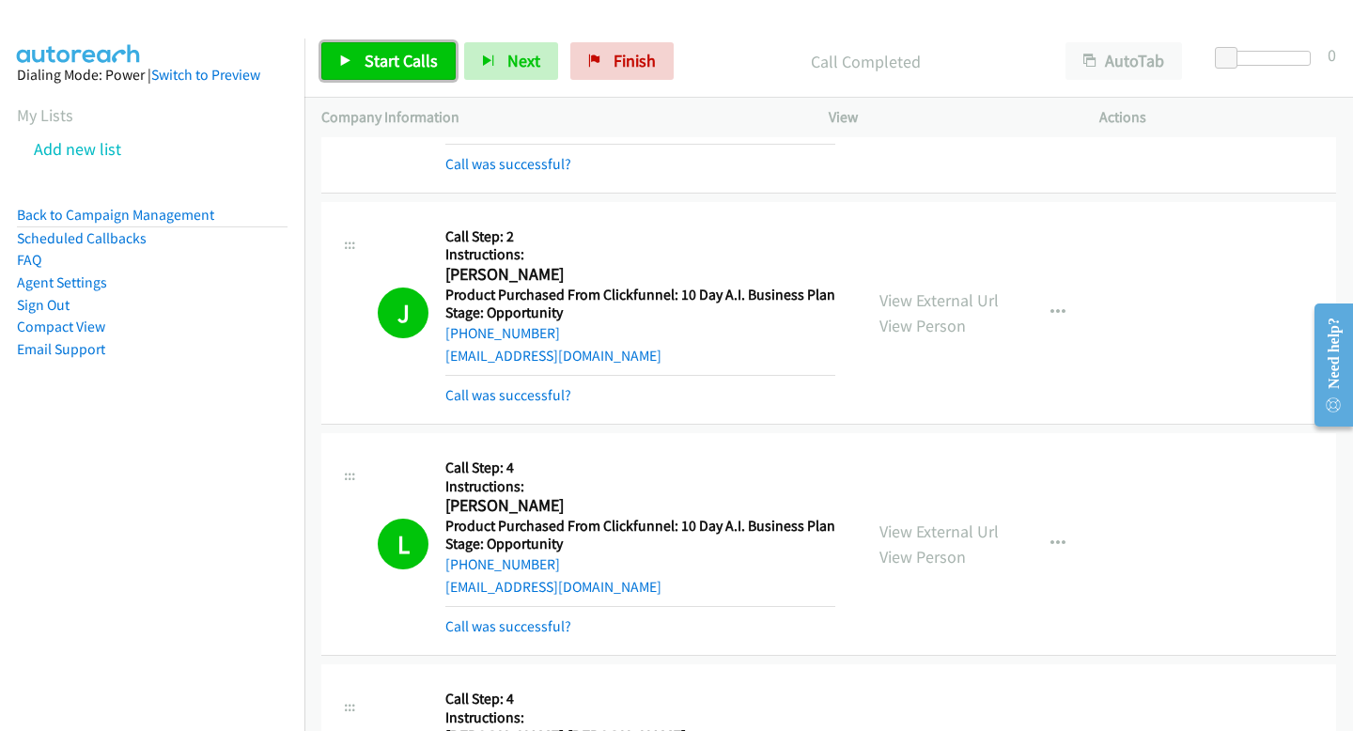
click at [398, 69] on span "Start Calls" at bounding box center [401, 61] width 73 height 22
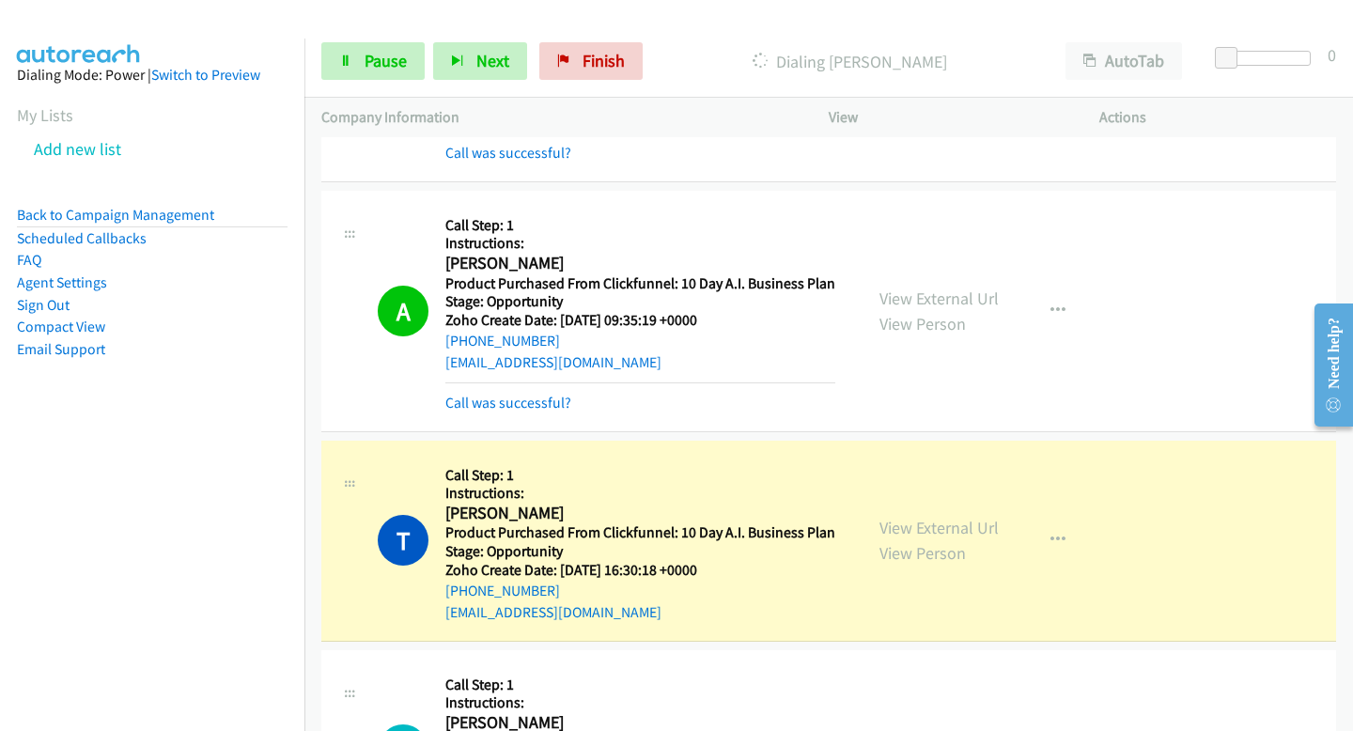
scroll to position [22180, 0]
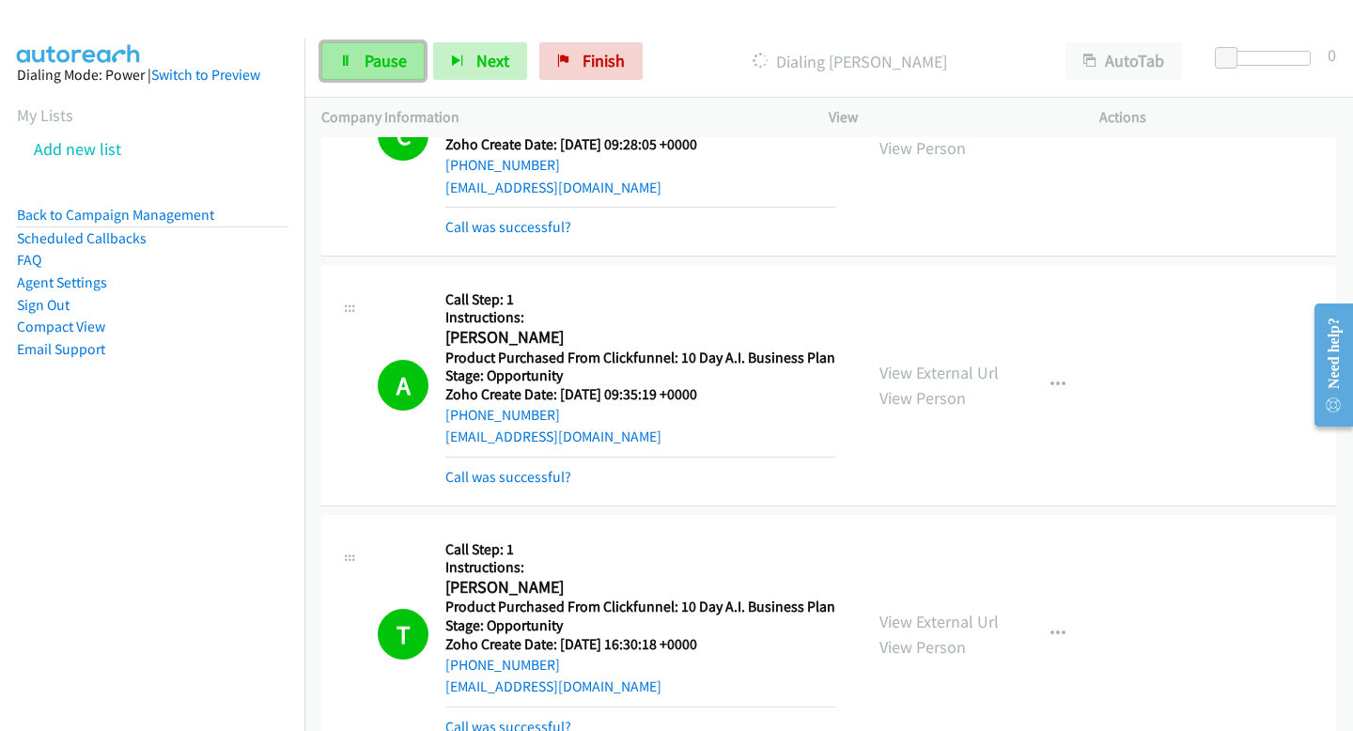
click at [403, 57] on span "Pause" at bounding box center [386, 61] width 42 height 22
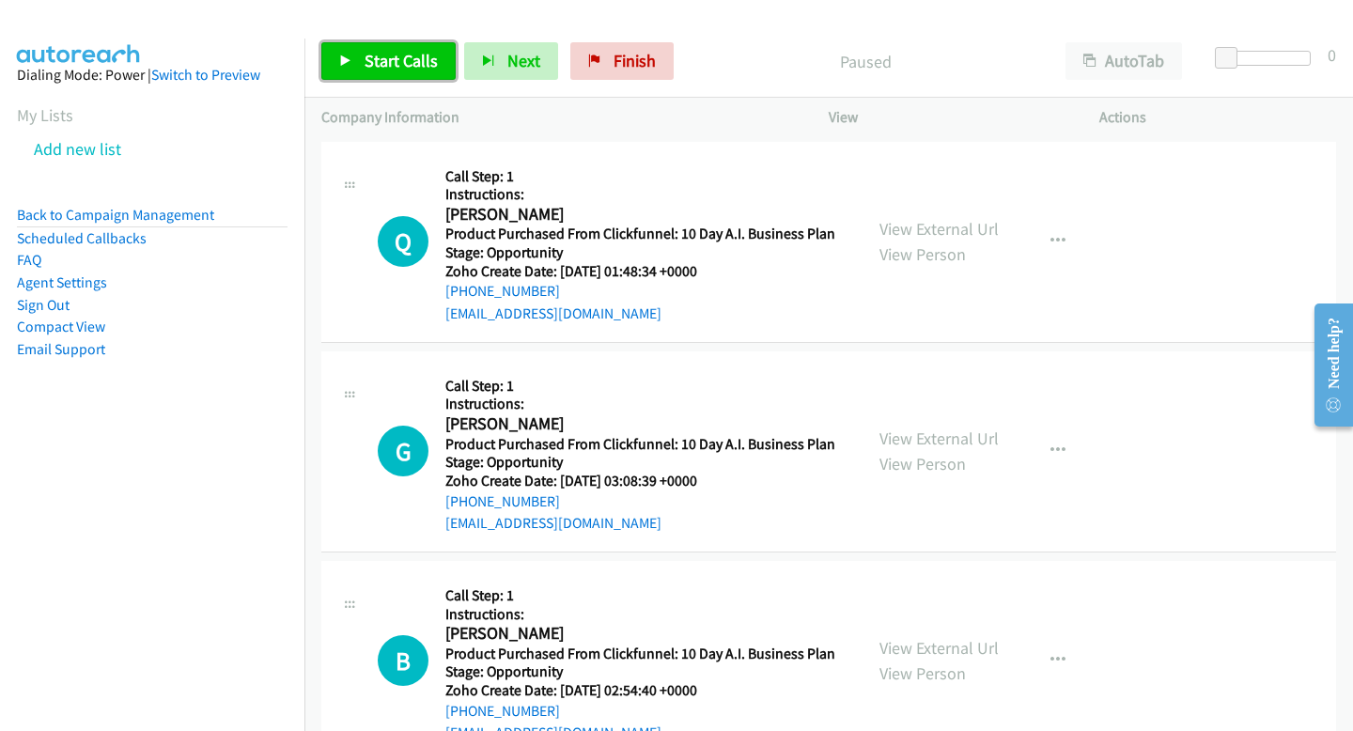
click at [424, 70] on span "Start Calls" at bounding box center [401, 61] width 73 height 22
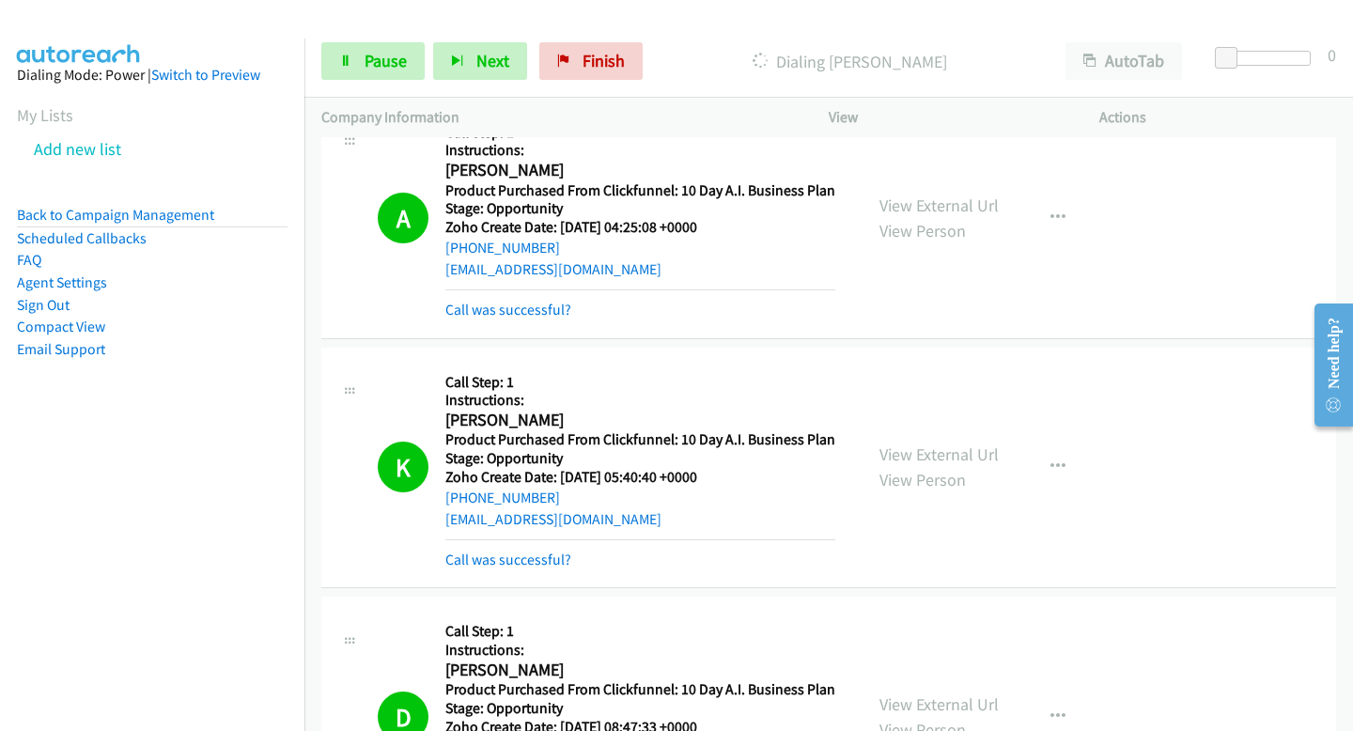
scroll to position [1047, 0]
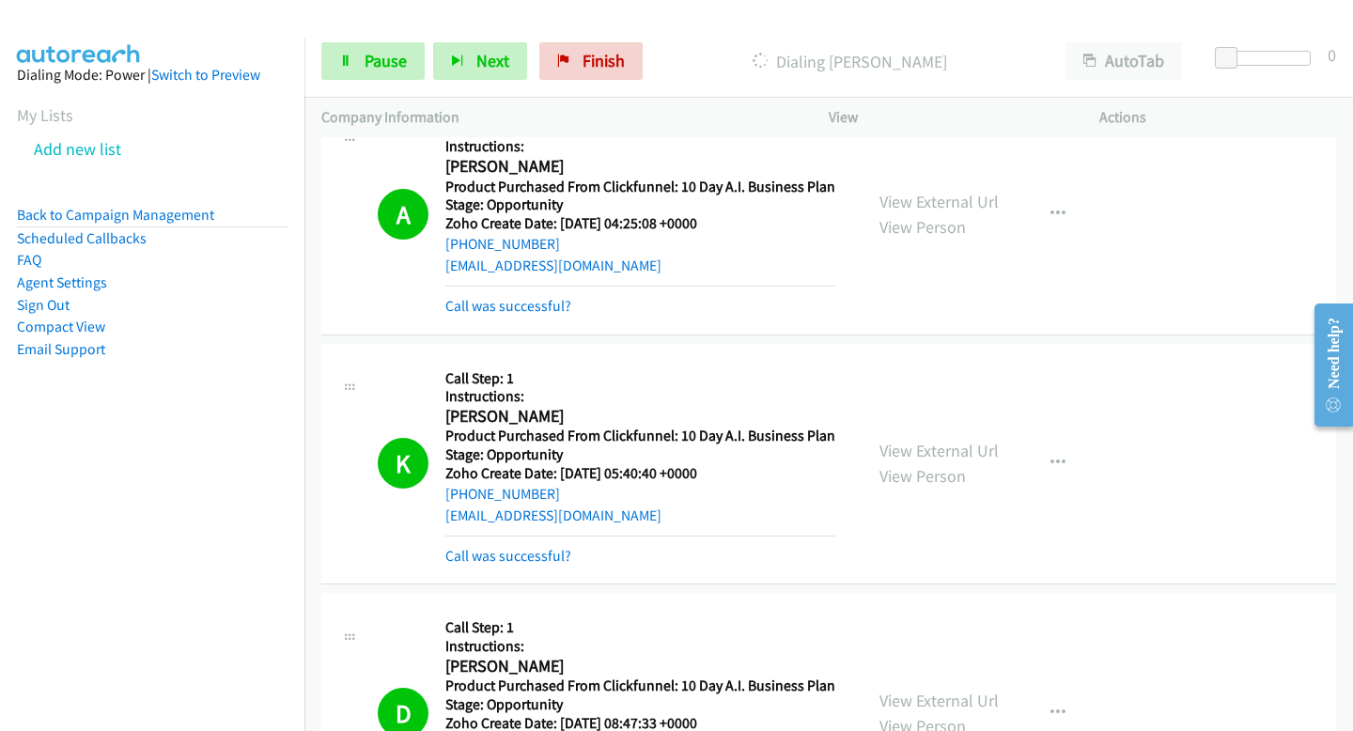
click at [511, 592] on td "D Callback Scheduled Call Step: 1 Instructions: [PERSON_NAME] America/New_York …" at bounding box center [828, 714] width 1049 height 250
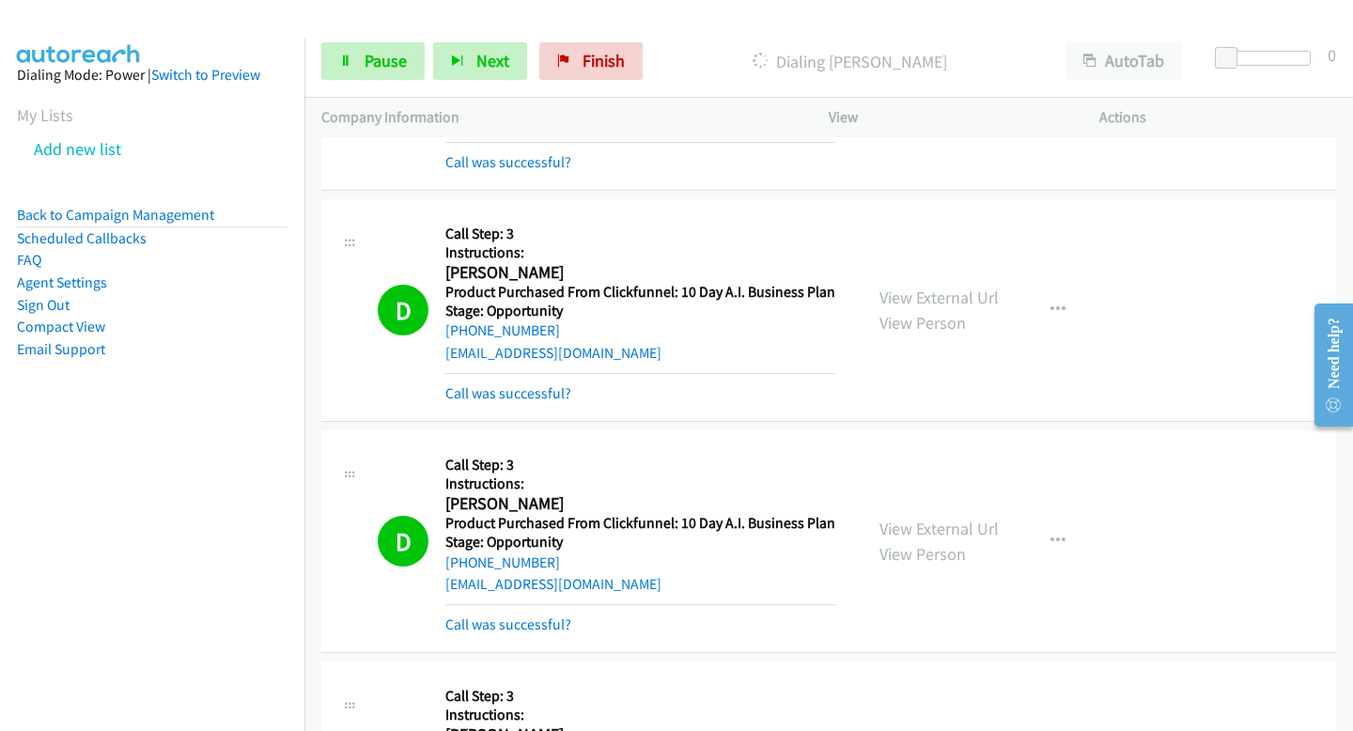
scroll to position [2189, 0]
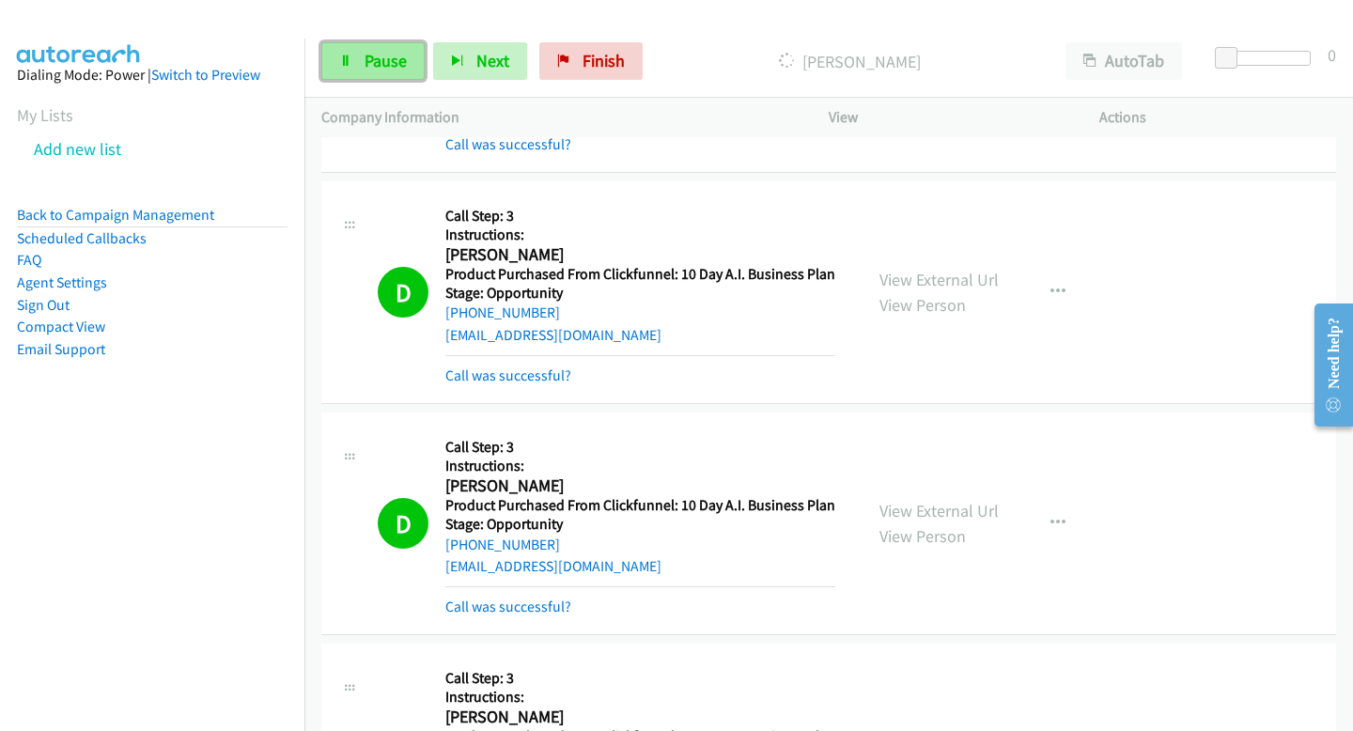
click at [329, 57] on link "Pause" at bounding box center [372, 61] width 103 height 38
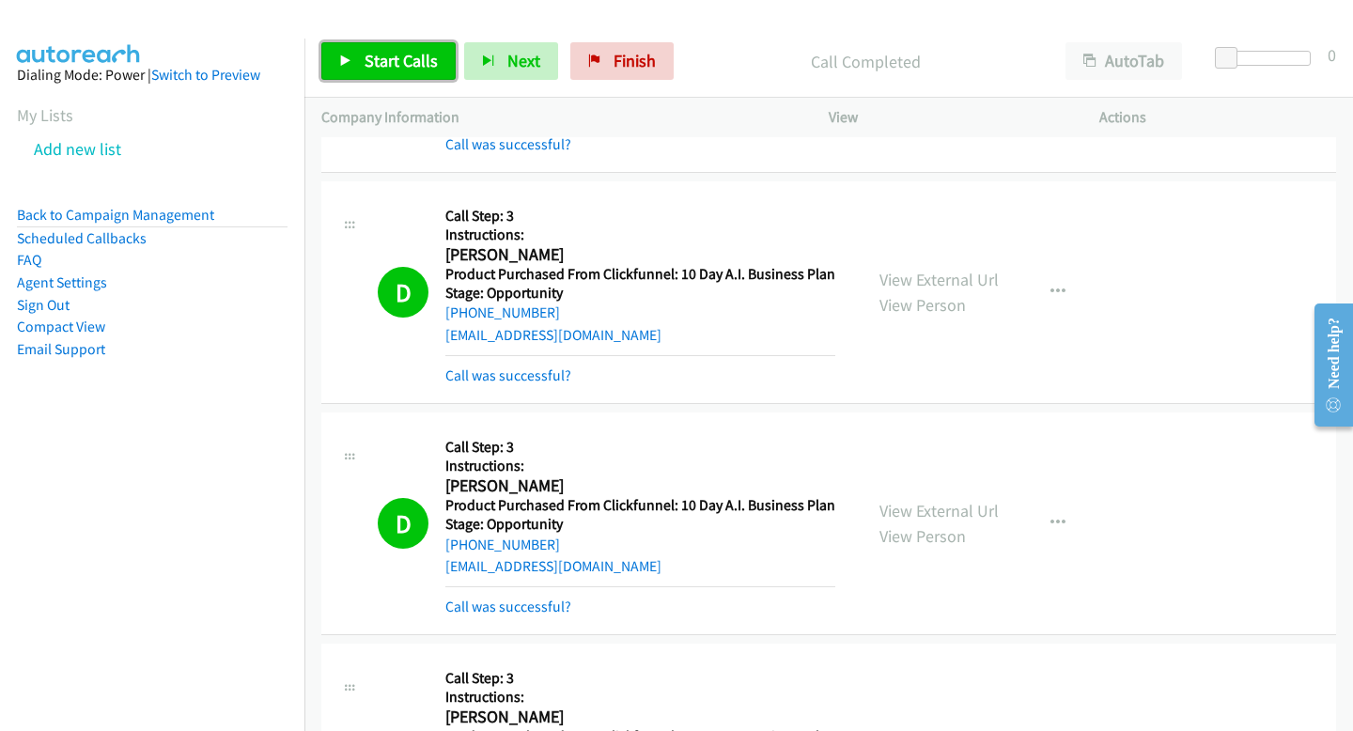
click at [369, 74] on link "Start Calls" at bounding box center [388, 61] width 134 height 38
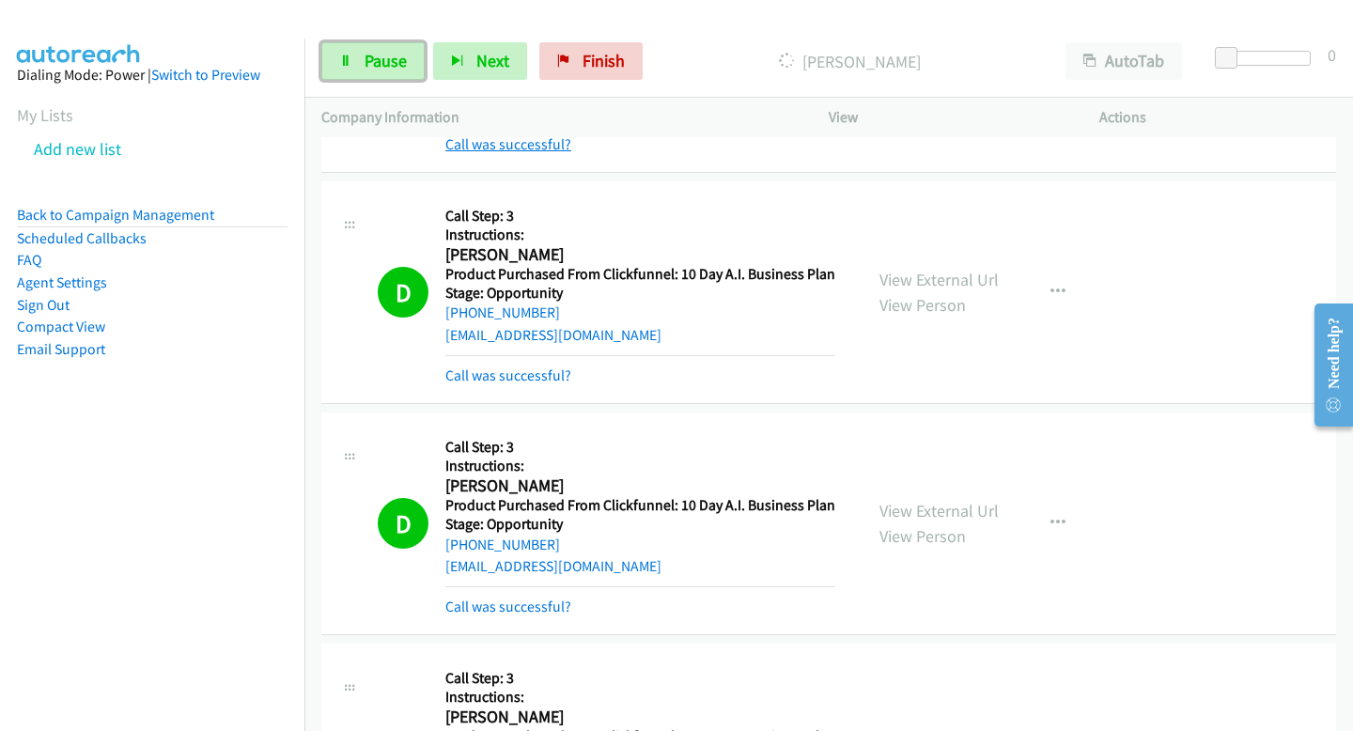
click at [342, 61] on icon at bounding box center [345, 61] width 13 height 13
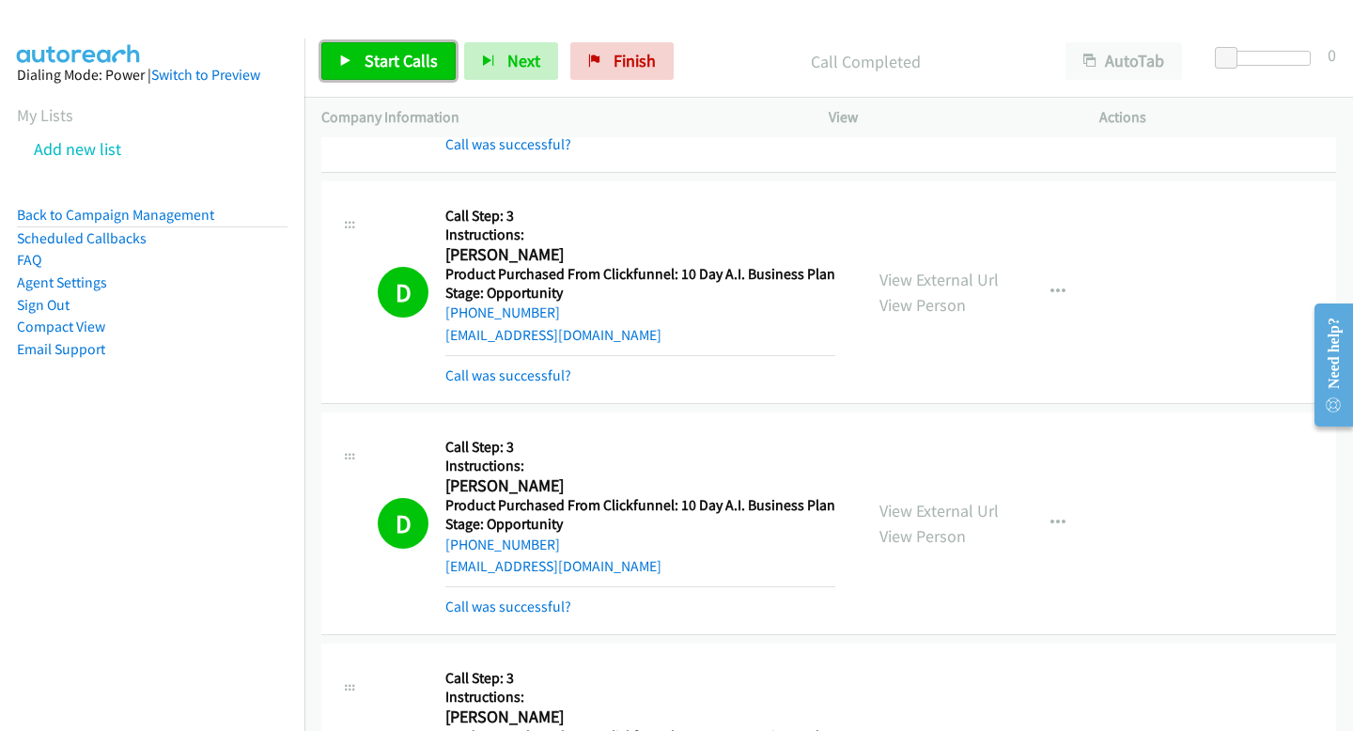
click at [423, 47] on link "Start Calls" at bounding box center [388, 61] width 134 height 38
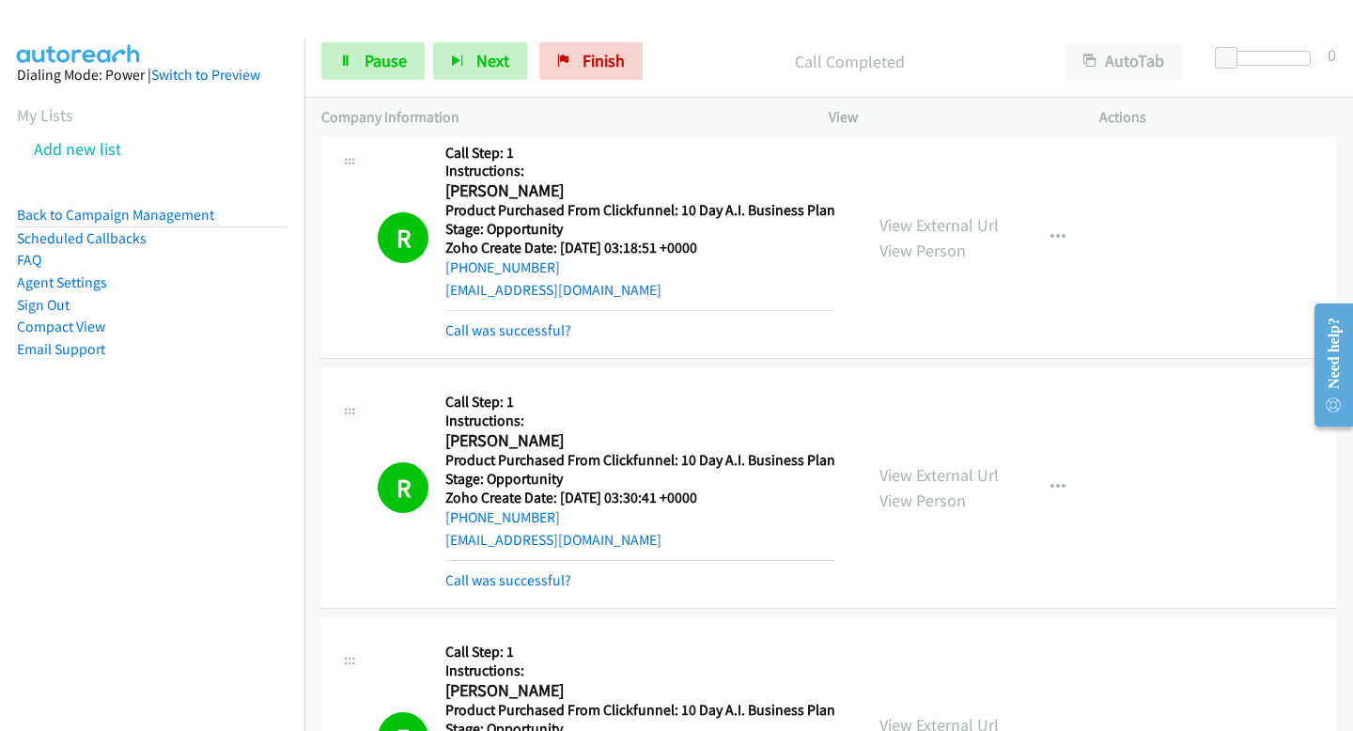
scroll to position [10945, 0]
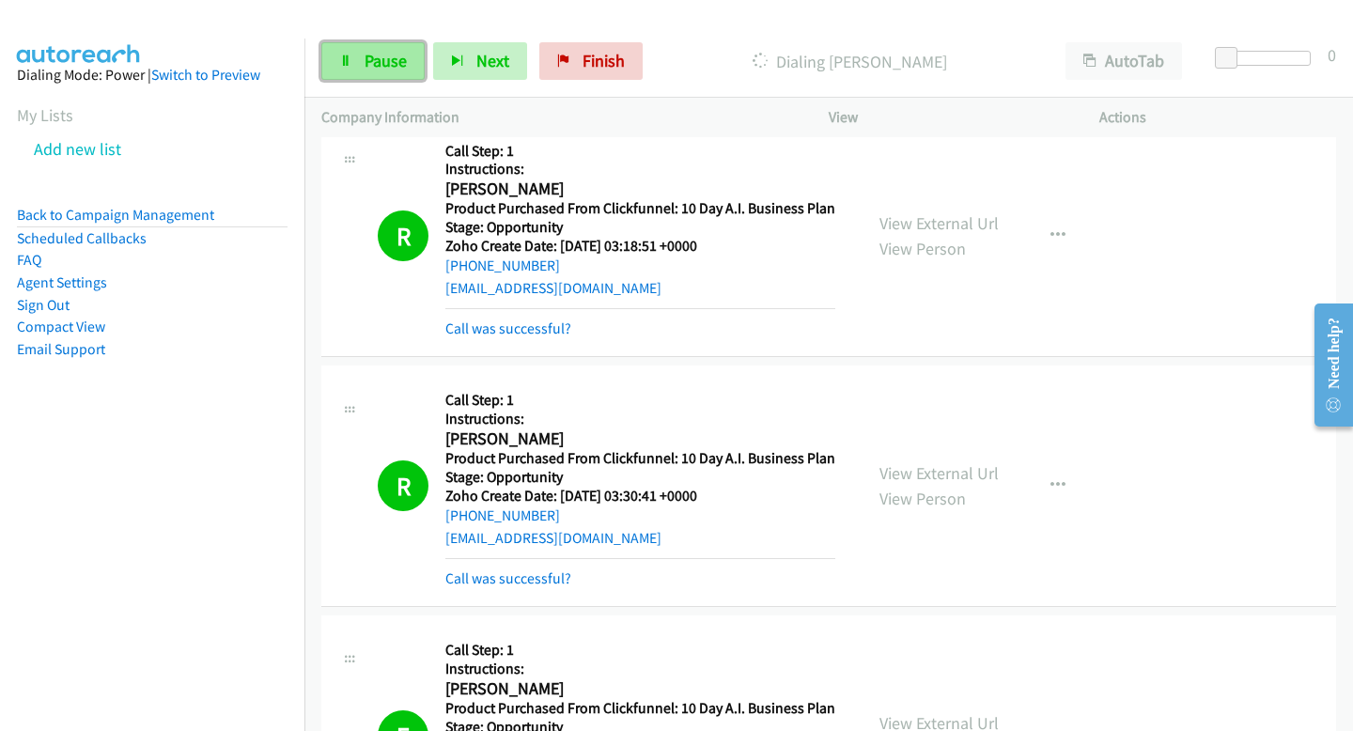
click at [403, 69] on span "Pause" at bounding box center [386, 61] width 42 height 22
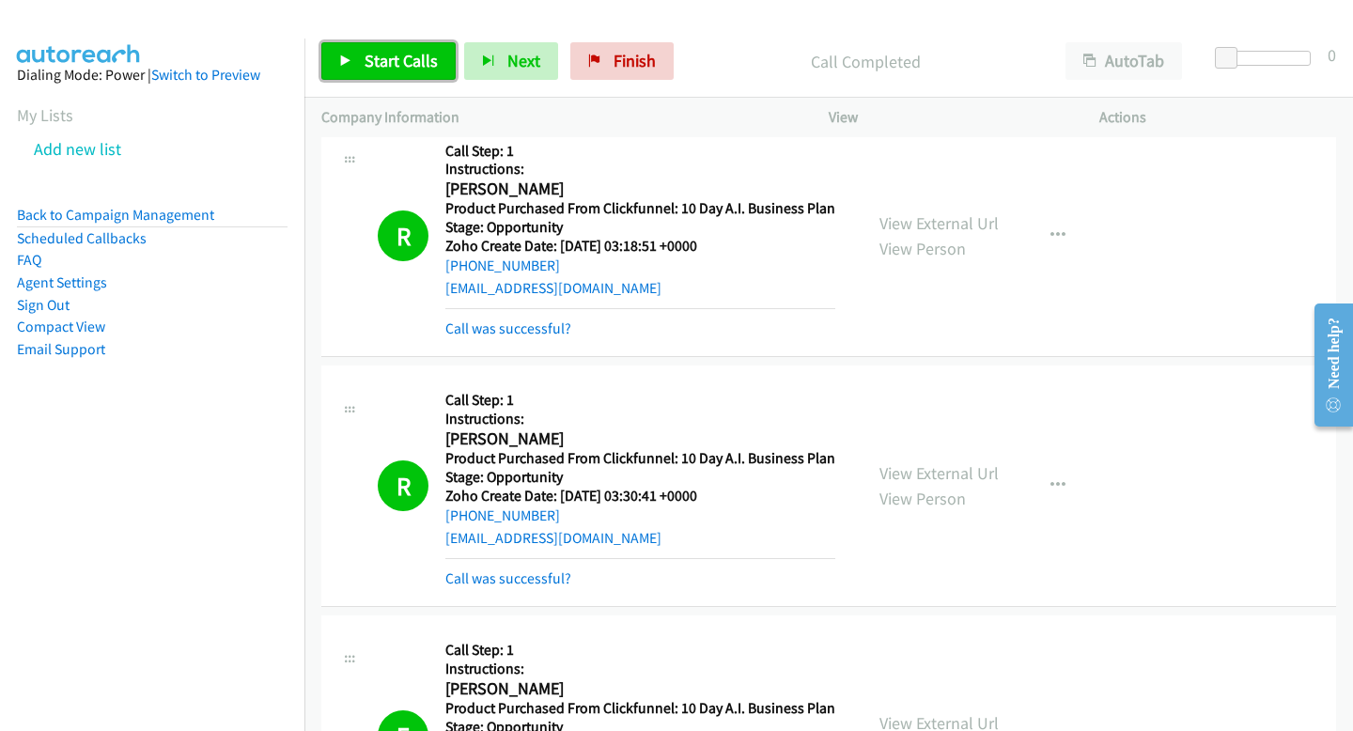
click at [417, 53] on span "Start Calls" at bounding box center [401, 61] width 73 height 22
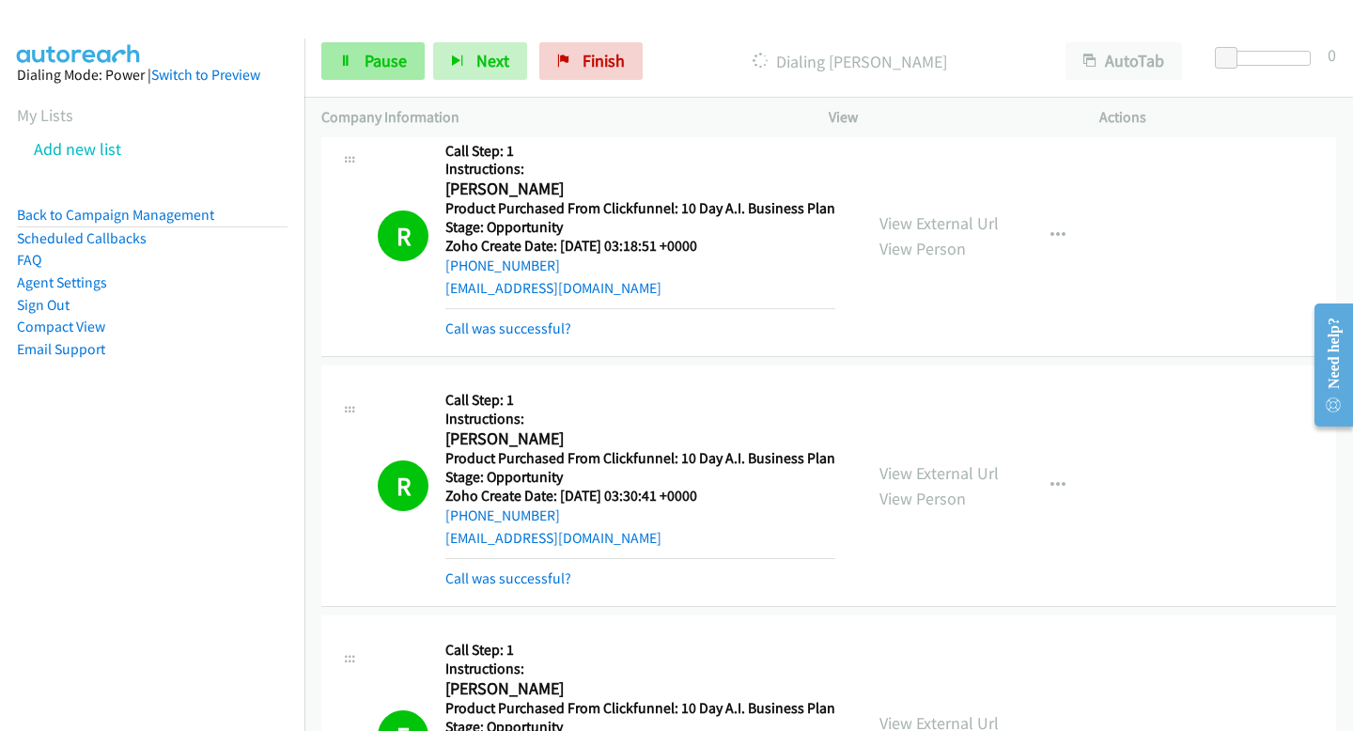
click at [404, 31] on div "Start Calls Pause Next Finish Dialing [PERSON_NAME] AutoTab AutoTab 0" at bounding box center [828, 61] width 1049 height 72
click at [403, 54] on span "Pause" at bounding box center [386, 61] width 42 height 22
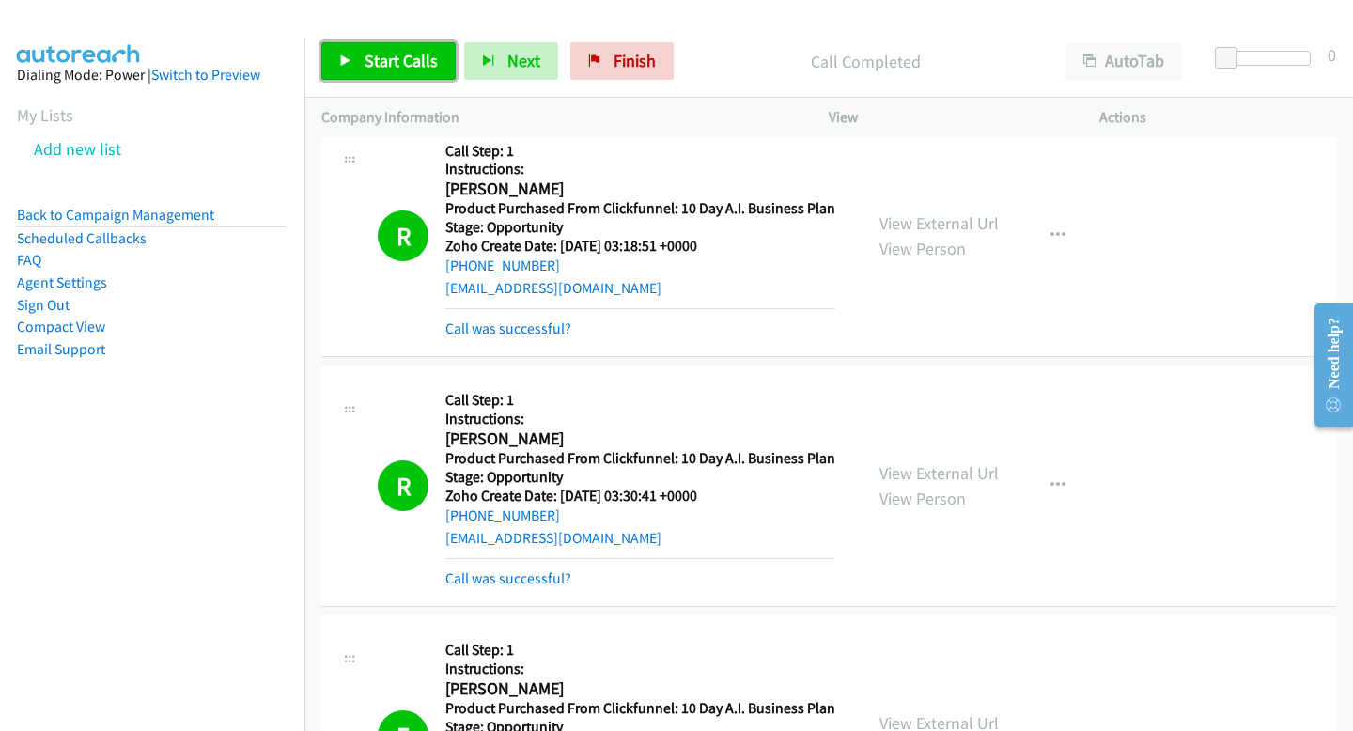
click at [333, 69] on link "Start Calls" at bounding box center [388, 61] width 134 height 38
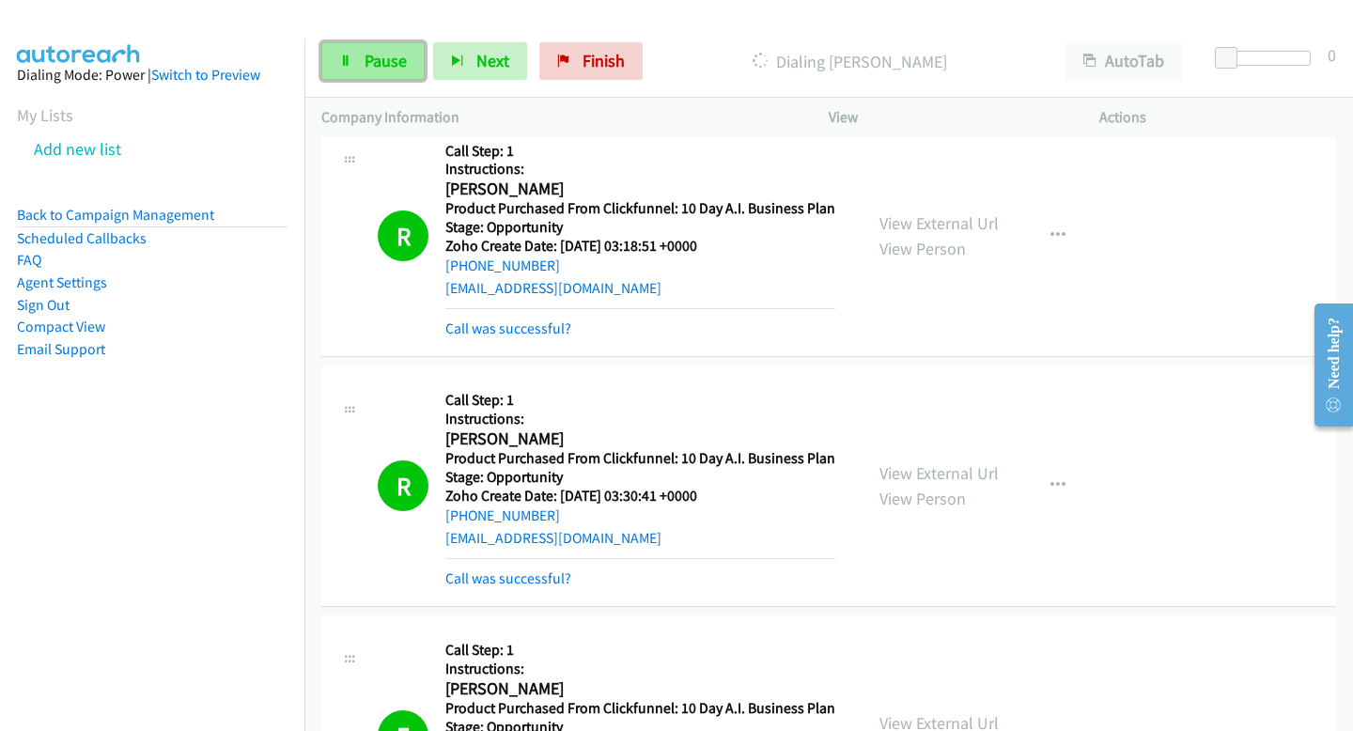
click at [386, 63] on span "Pause" at bounding box center [386, 61] width 42 height 22
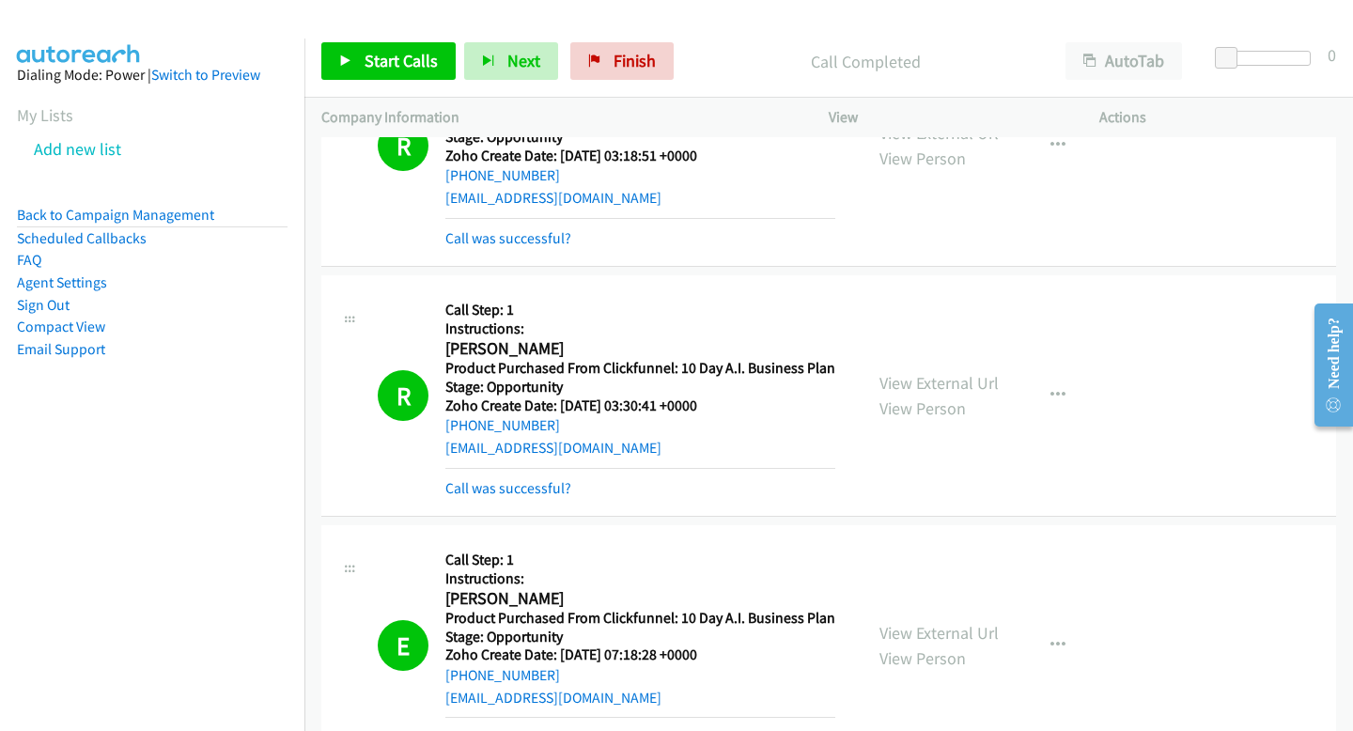
scroll to position [11043, 0]
